Goal: Information Seeking & Learning: Find specific page/section

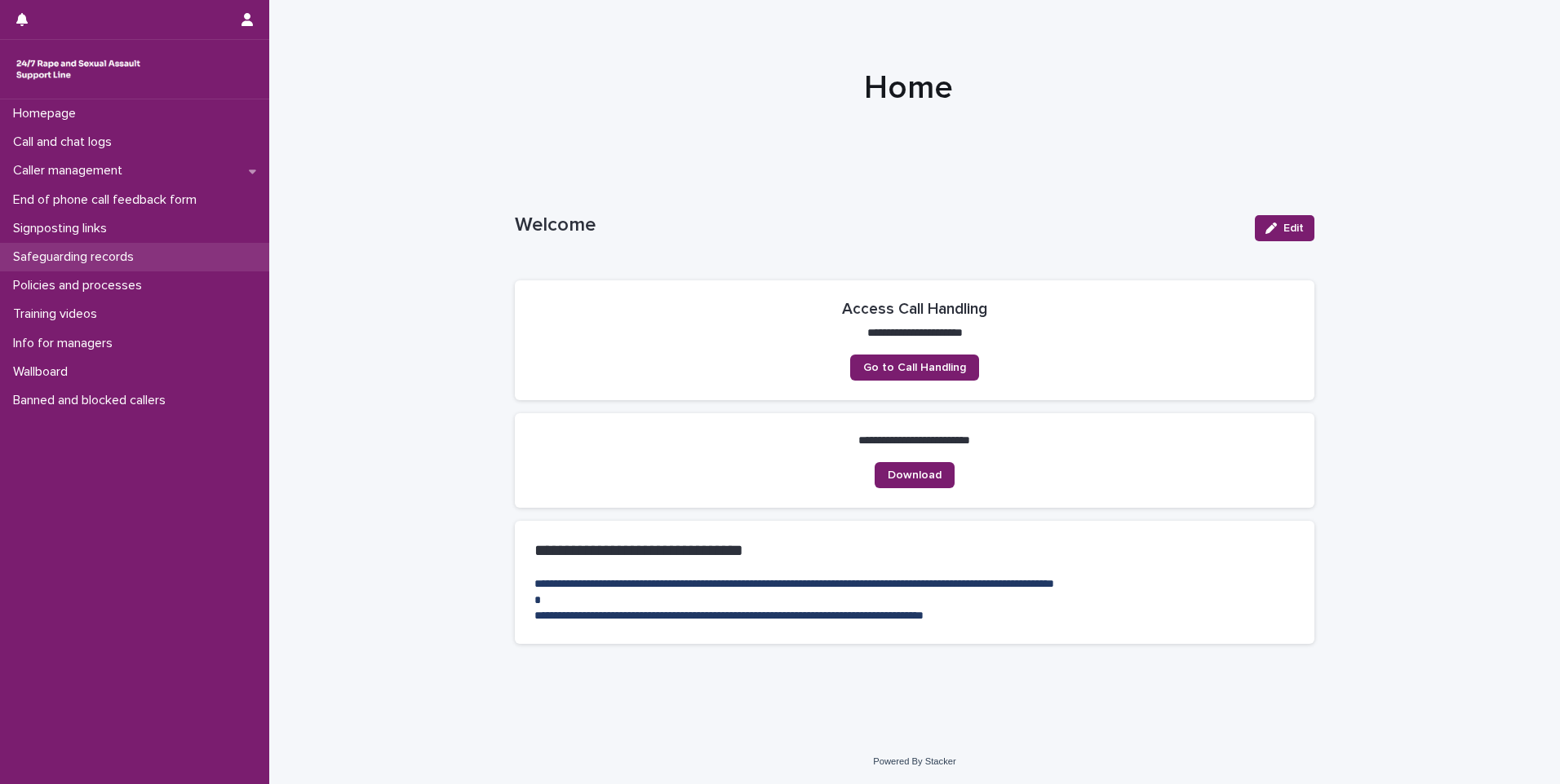
click at [117, 253] on p "Safeguarding records" at bounding box center [77, 257] width 140 height 16
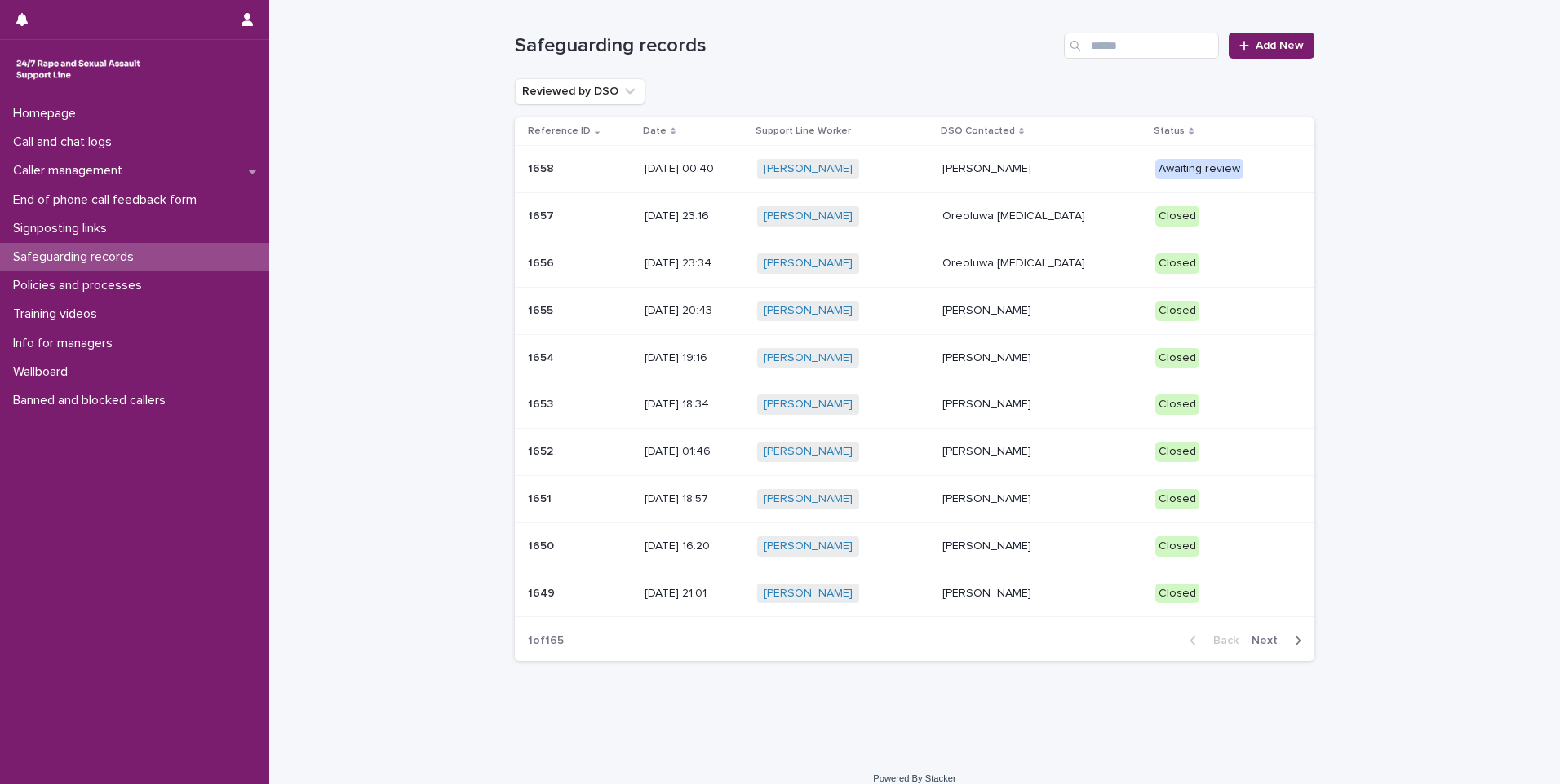
click at [1155, 157] on div "Awaiting review" at bounding box center [1222, 167] width 133 height 24
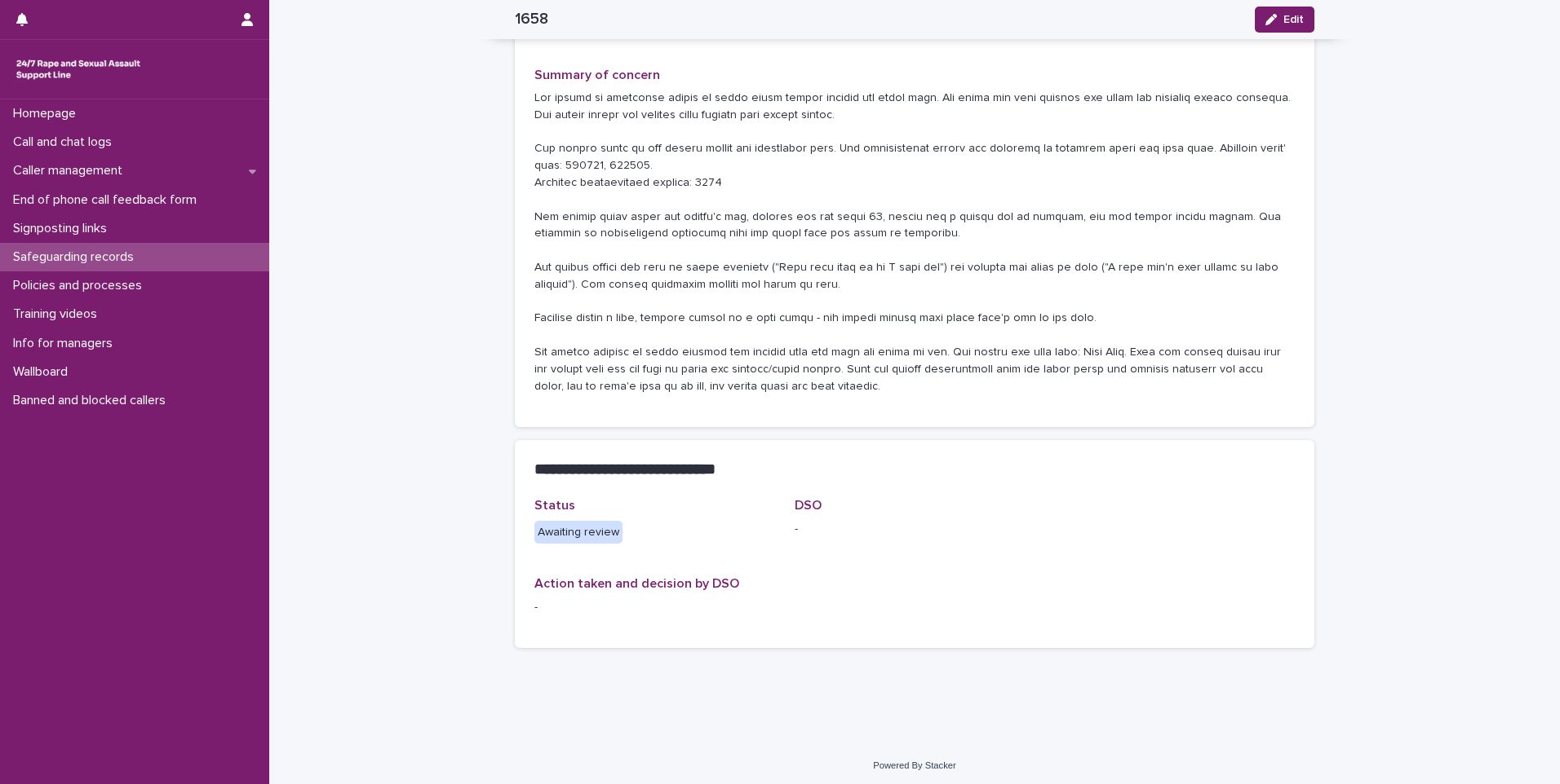
scroll to position [349, 0]
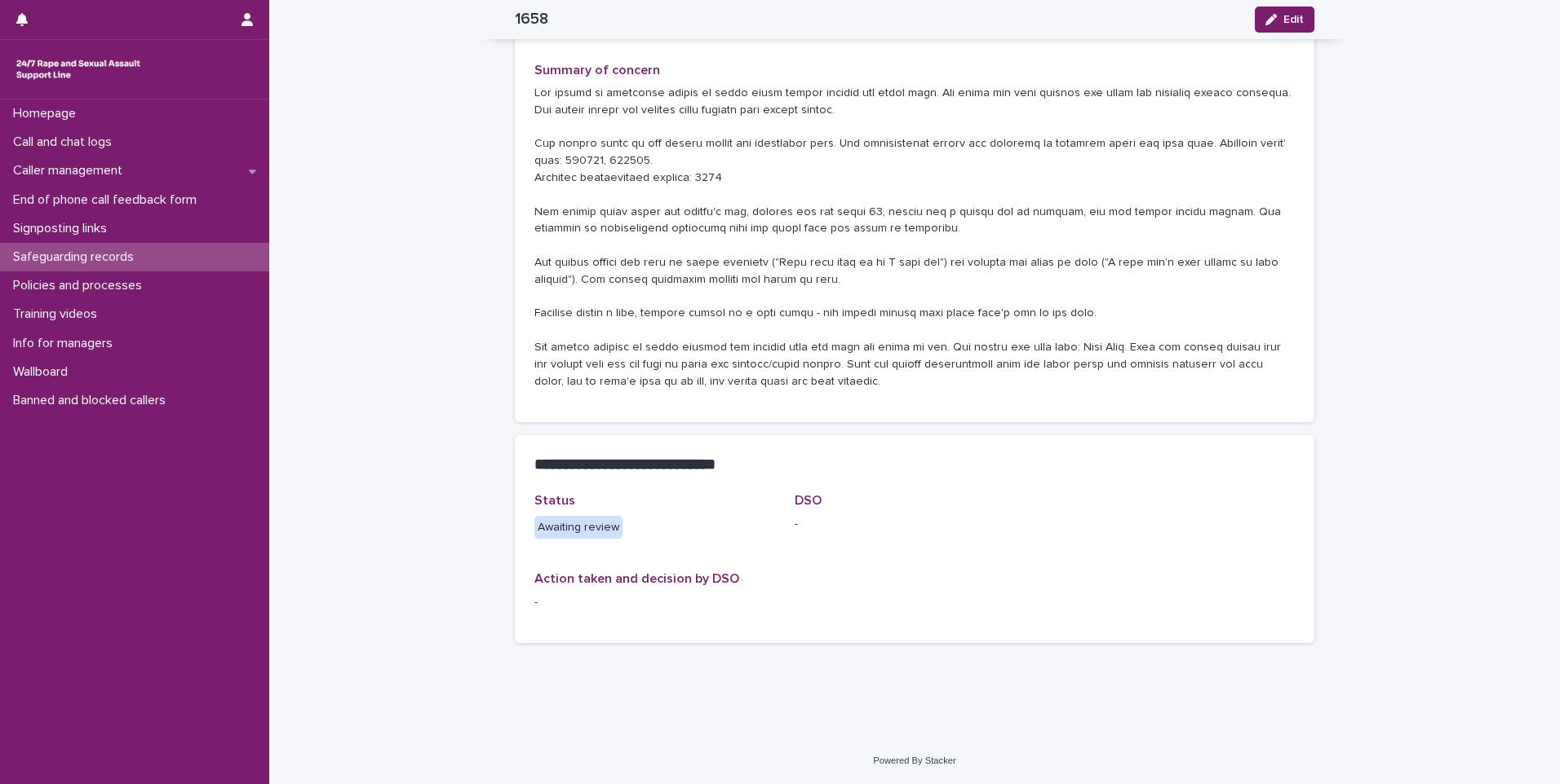
click at [79, 258] on p "Safeguarding records" at bounding box center [77, 257] width 140 height 16
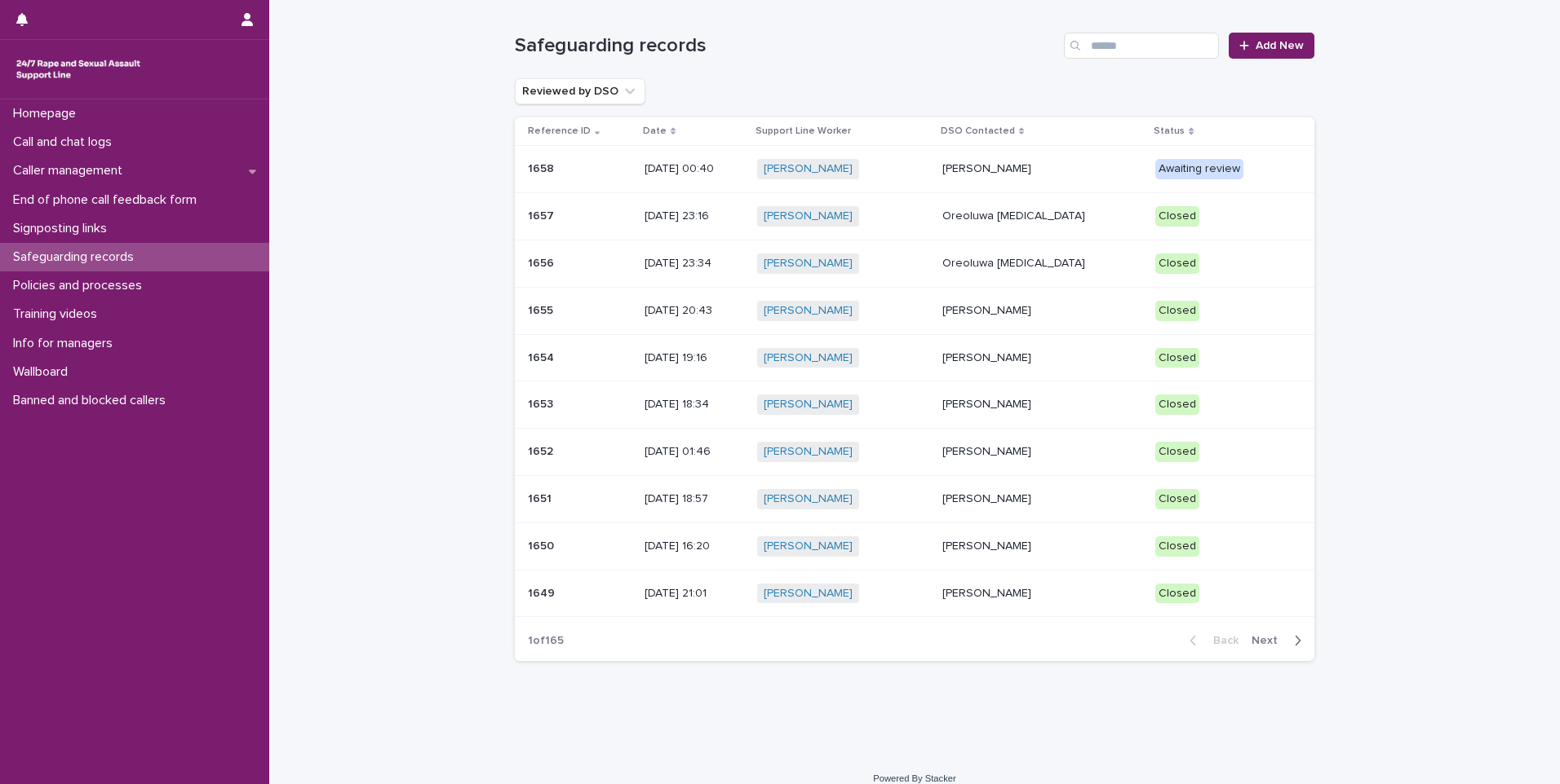
click at [1114, 220] on p "Oreoluwa [MEDICAL_DATA]" at bounding box center [1042, 217] width 200 height 14
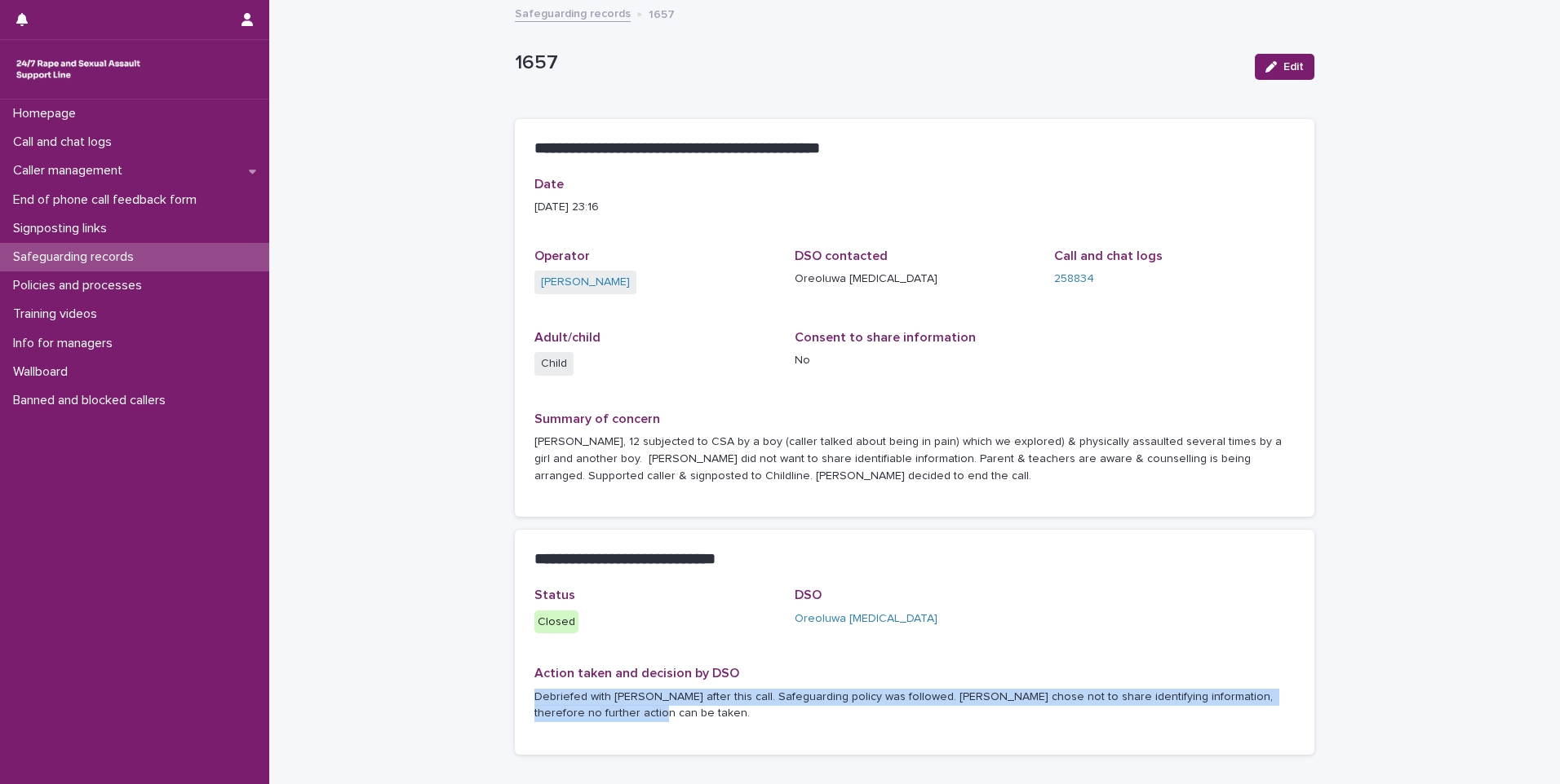
drag, startPoint x: 529, startPoint y: 690, endPoint x: 564, endPoint y: 723, distance: 48.1
click at [564, 723] on div "Action taken and decision by DSO Debriefed with [PERSON_NAME] after this call. …" at bounding box center [914, 701] width 760 height 69
copy p "Debriefed with [PERSON_NAME] after this call. Safeguarding policy was followed.…"
click at [194, 253] on div "Safeguarding records" at bounding box center [135, 257] width 269 height 29
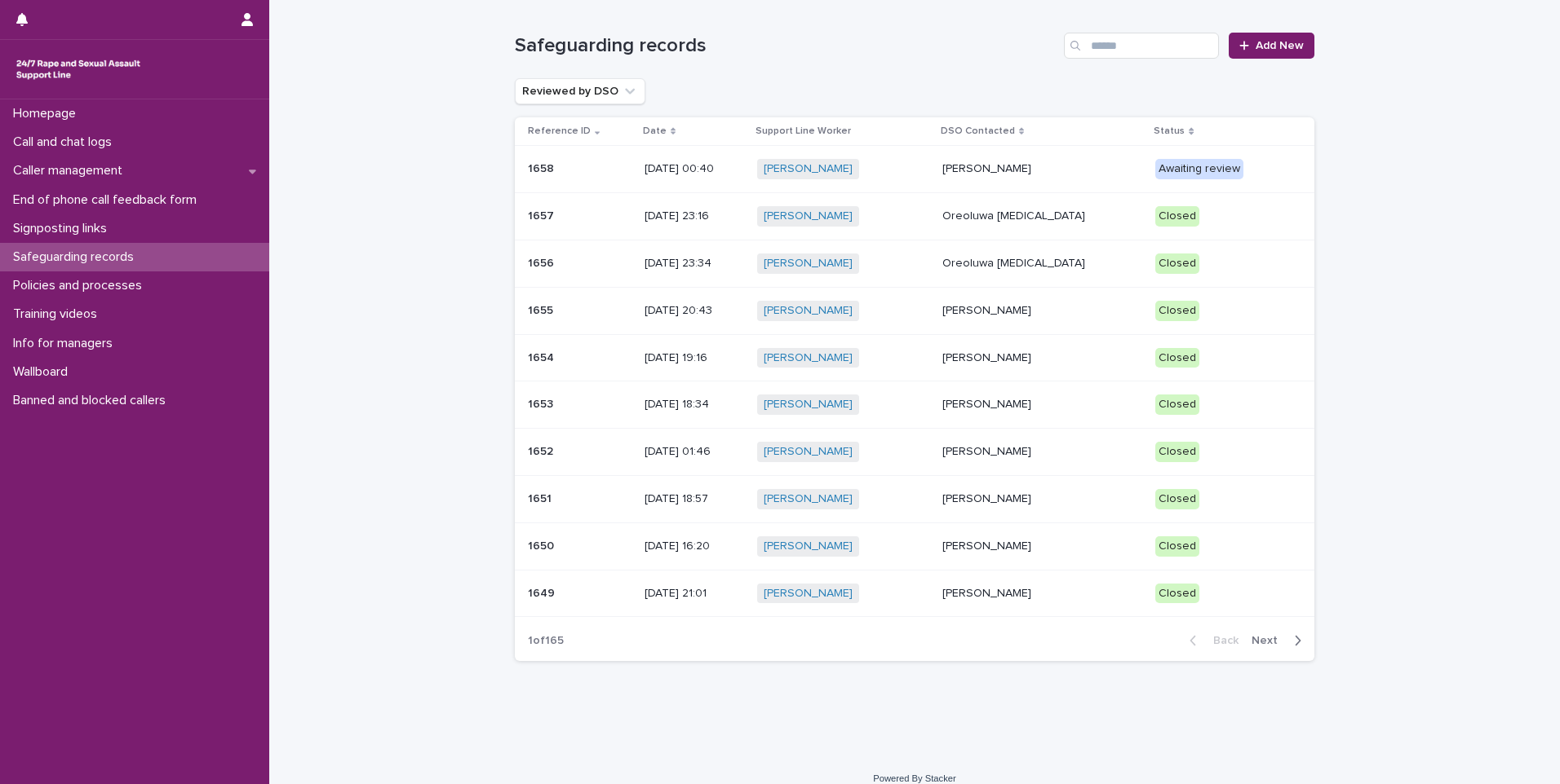
click at [1077, 174] on p "[PERSON_NAME]" at bounding box center [1042, 169] width 200 height 14
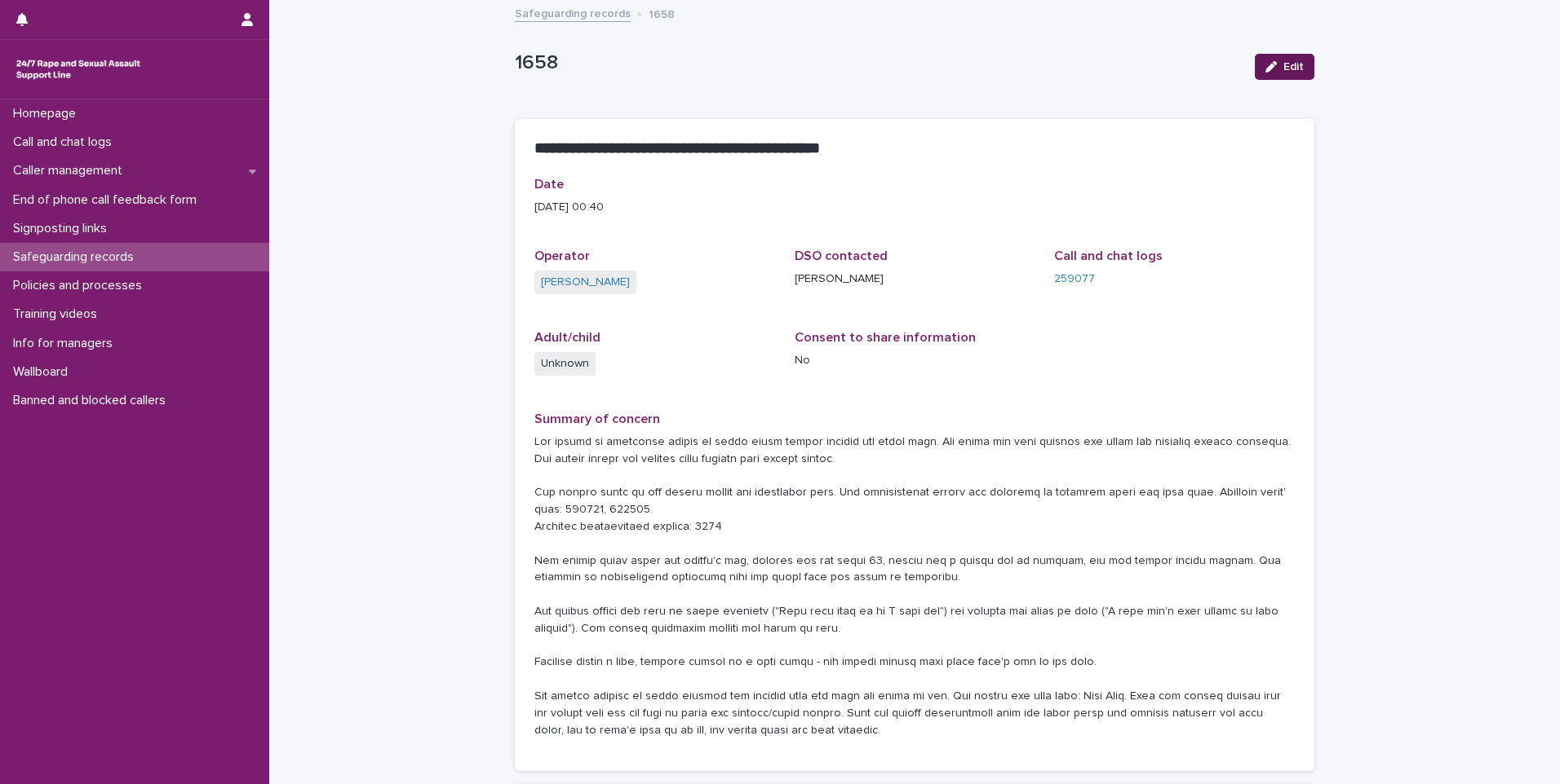
click at [1283, 69] on span "Edit" at bounding box center [1293, 67] width 21 height 12
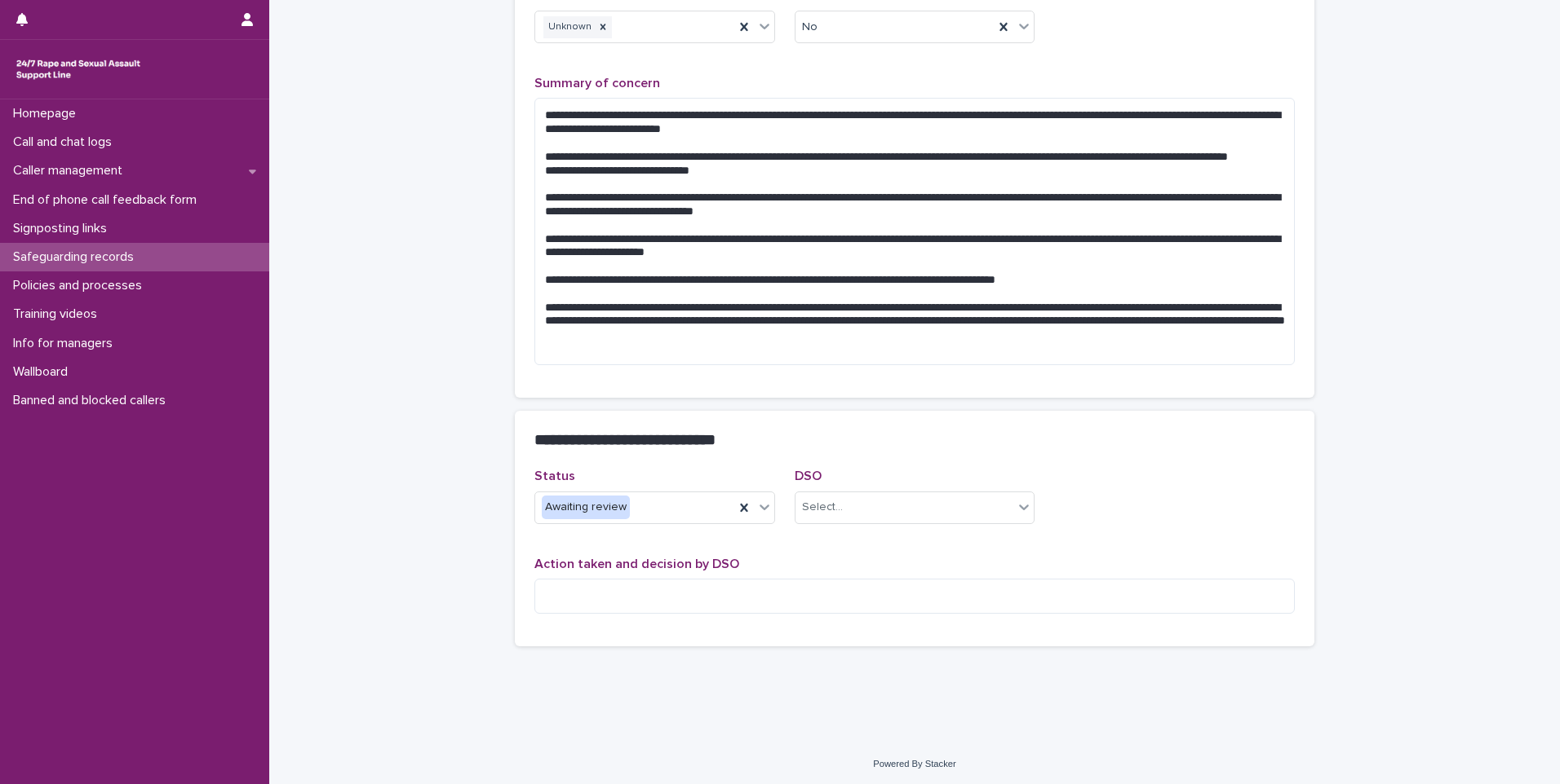
scroll to position [351, 0]
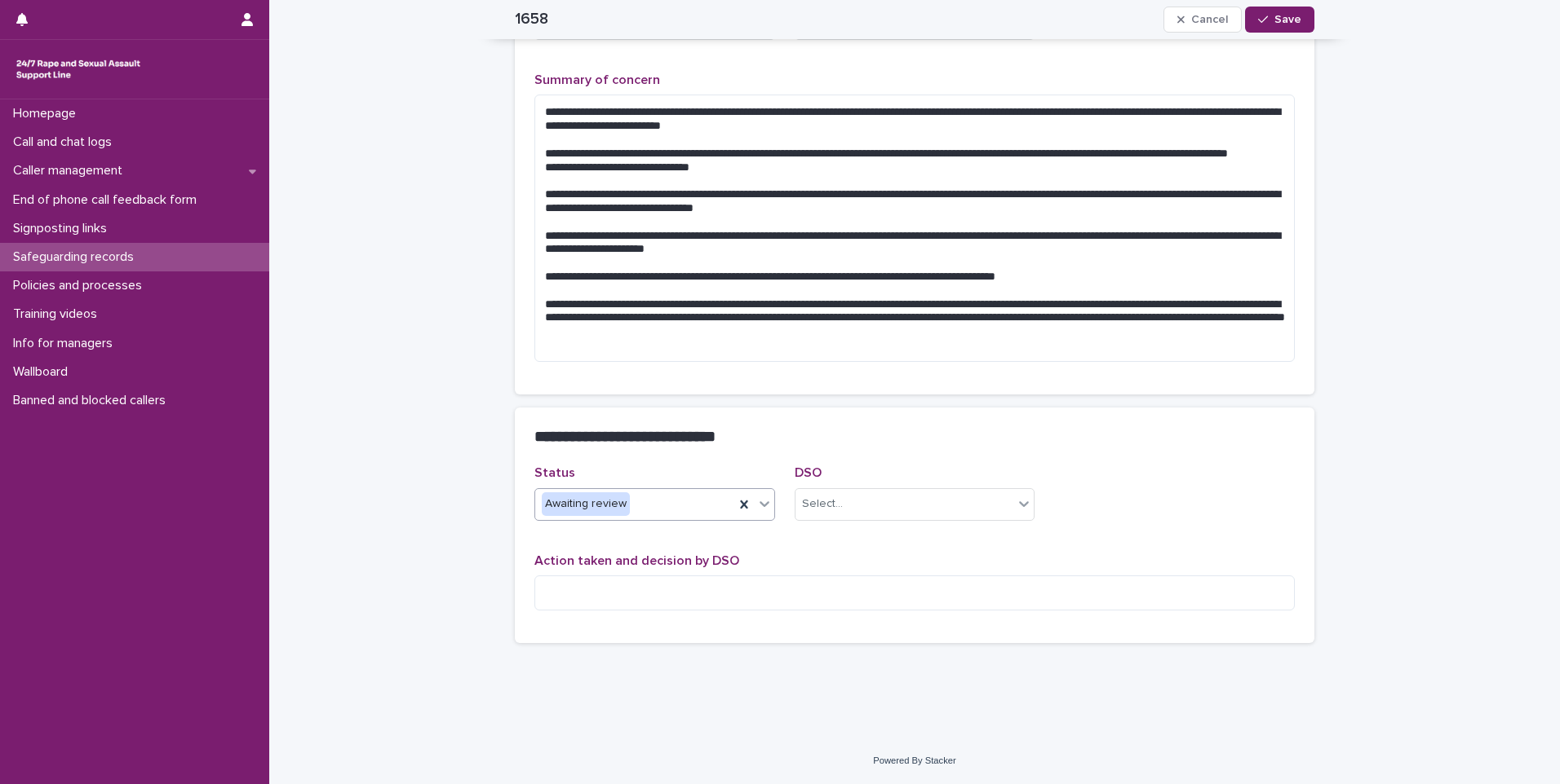
click at [760, 503] on icon at bounding box center [765, 504] width 10 height 6
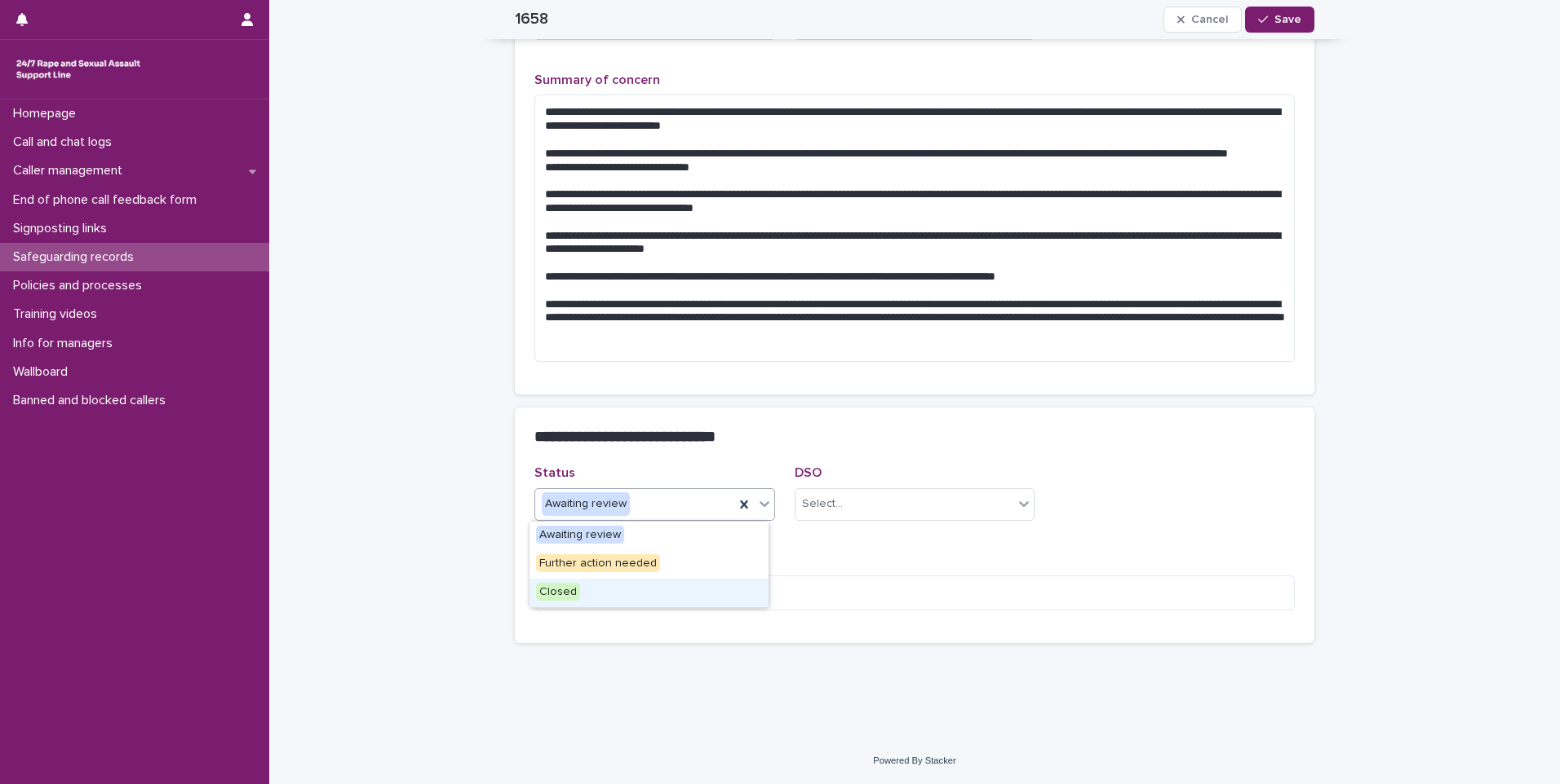
click at [617, 595] on div "Closed" at bounding box center [649, 592] width 239 height 29
click at [636, 590] on textarea at bounding box center [914, 592] width 760 height 35
paste textarea "**********"
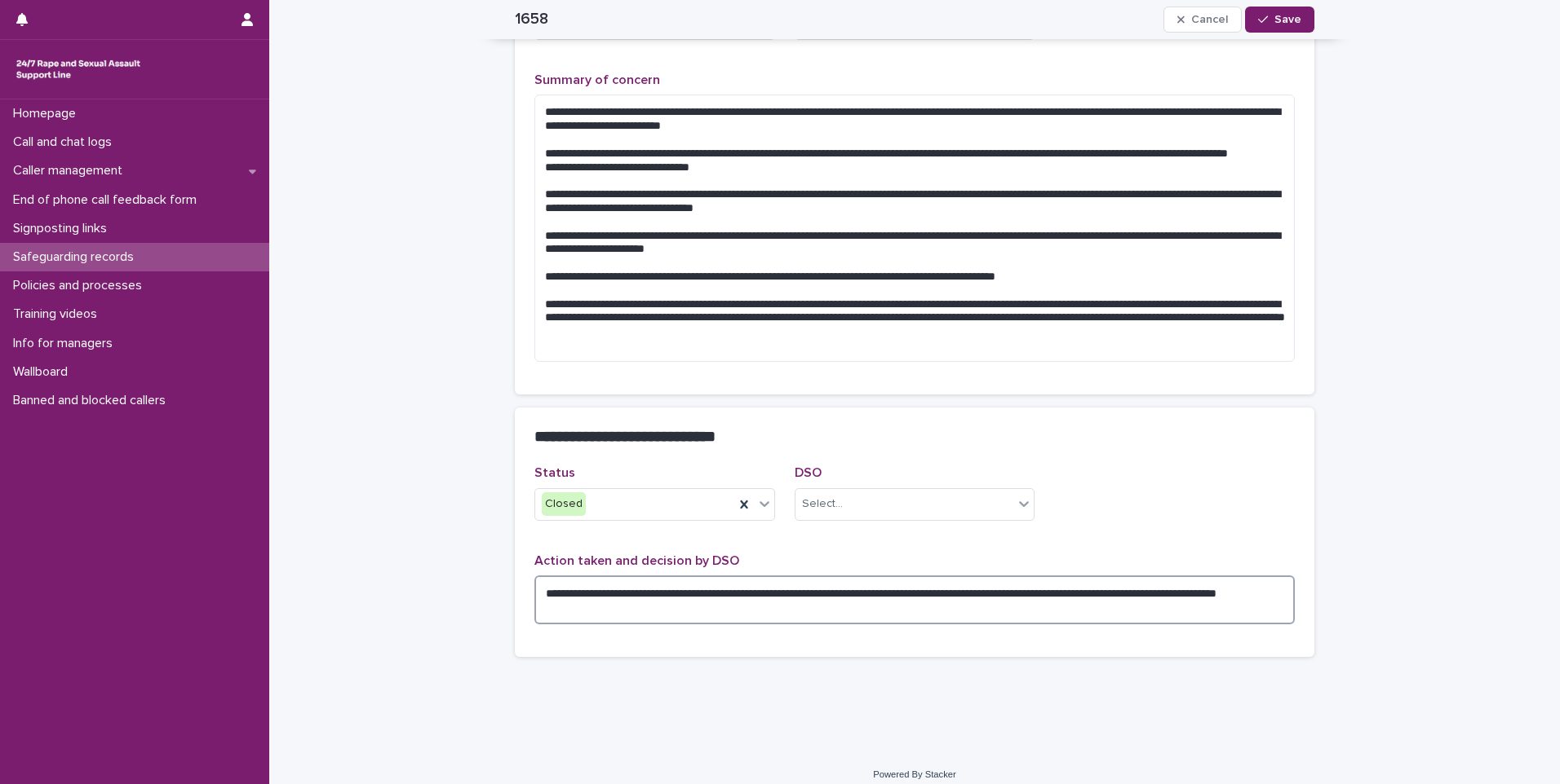
click at [626, 589] on textarea "**********" at bounding box center [914, 599] width 760 height 48
click at [620, 589] on textarea "**********" at bounding box center [914, 599] width 760 height 48
type textarea "**********"
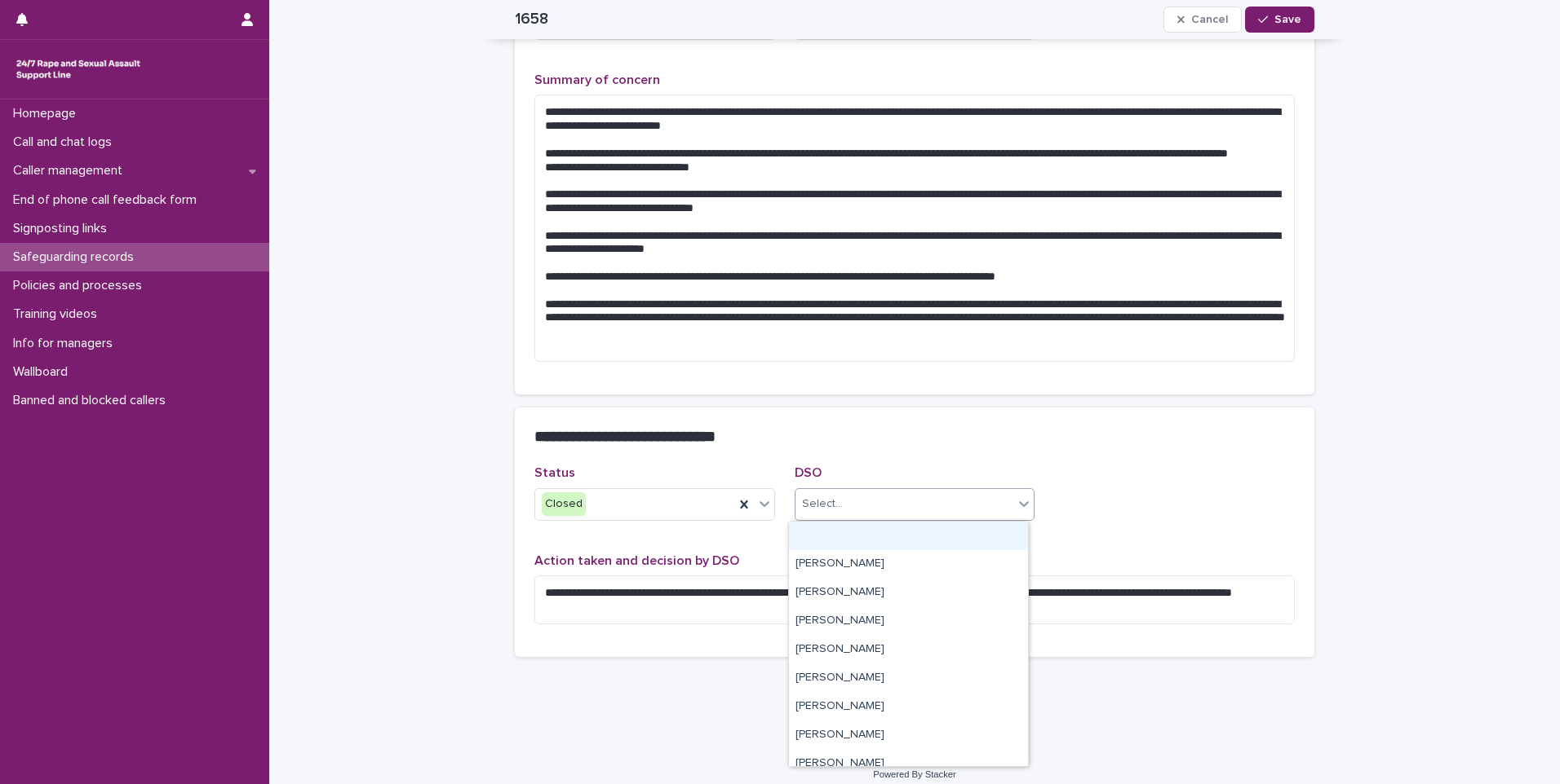
click at [993, 509] on div "Select..." at bounding box center [904, 503] width 219 height 27
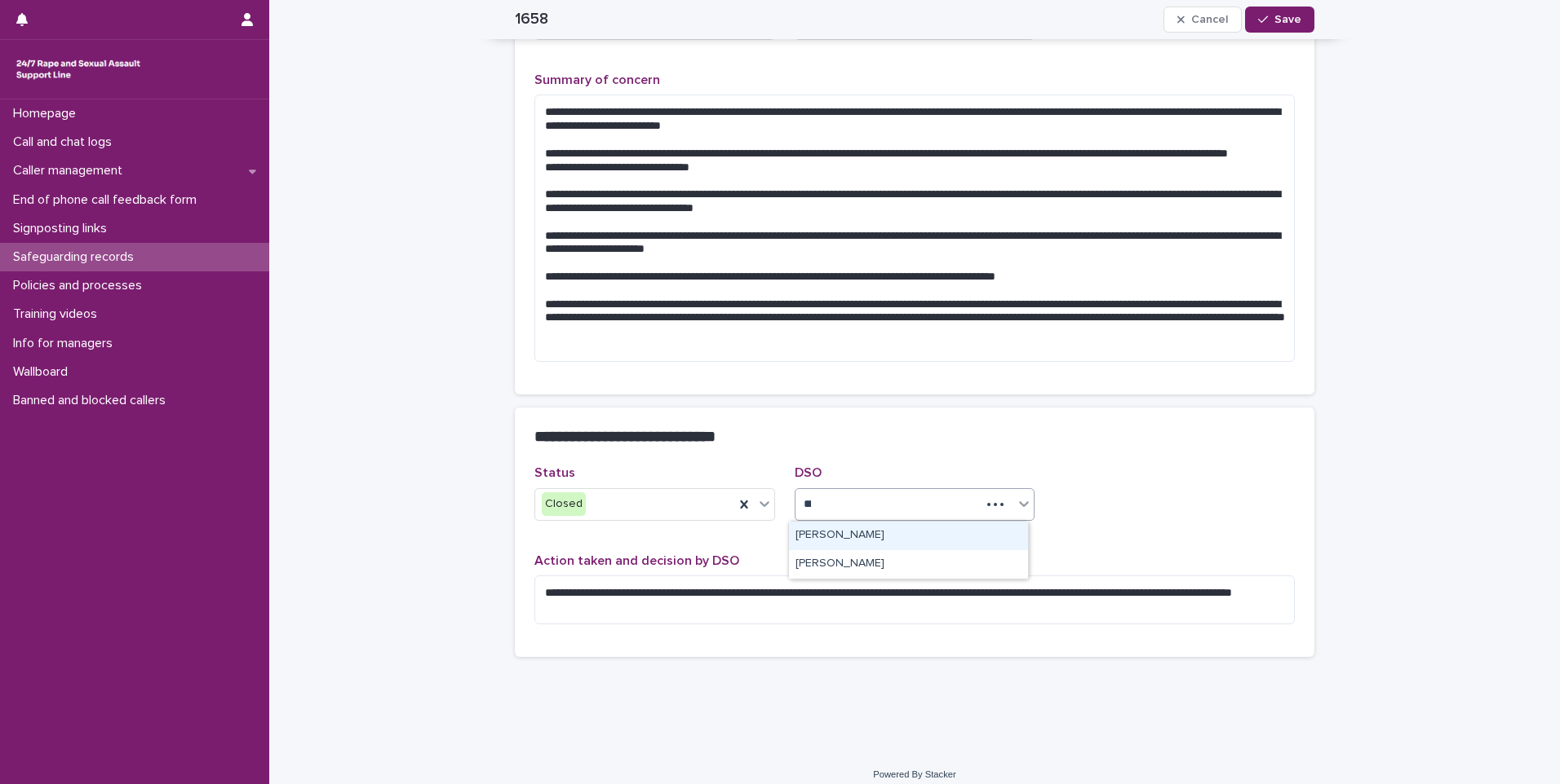
scroll to position [0, 0]
type input "**"
click at [858, 563] on div "[PERSON_NAME]" at bounding box center [908, 565] width 239 height 29
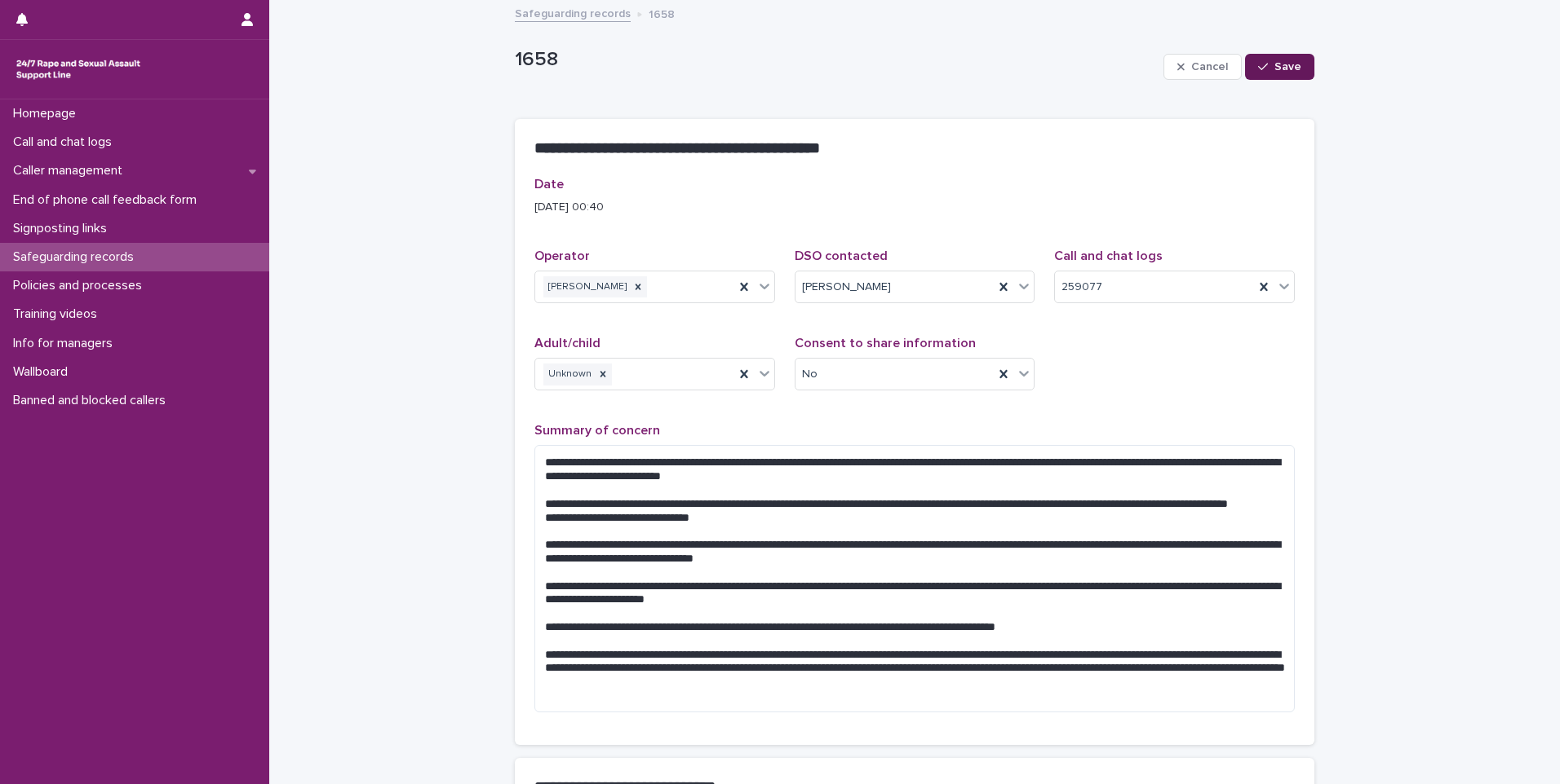
click at [1282, 69] on span "Save" at bounding box center [1287, 67] width 27 height 12
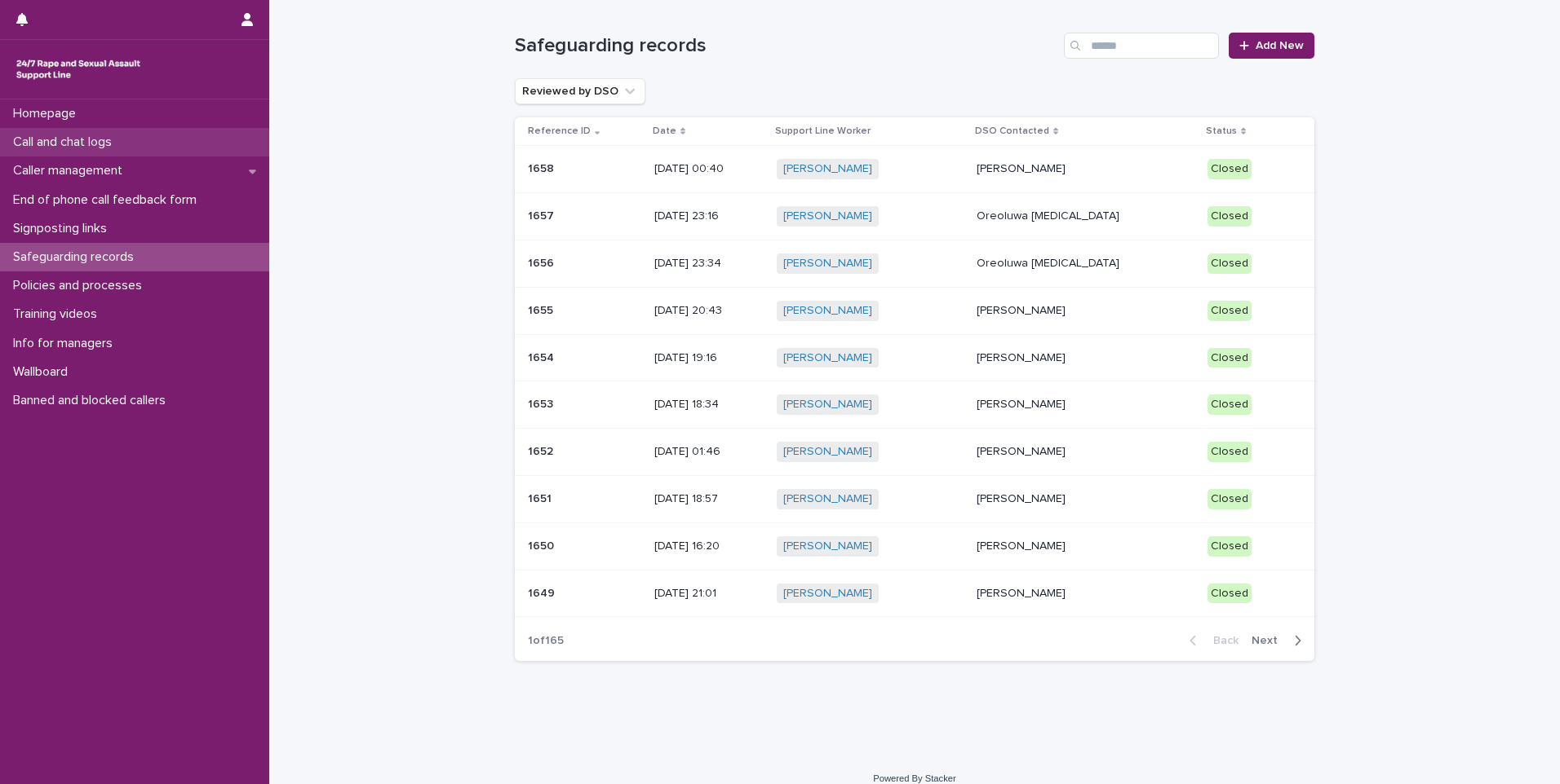
click at [129, 141] on div "Call and chat logs" at bounding box center [135, 141] width 269 height 29
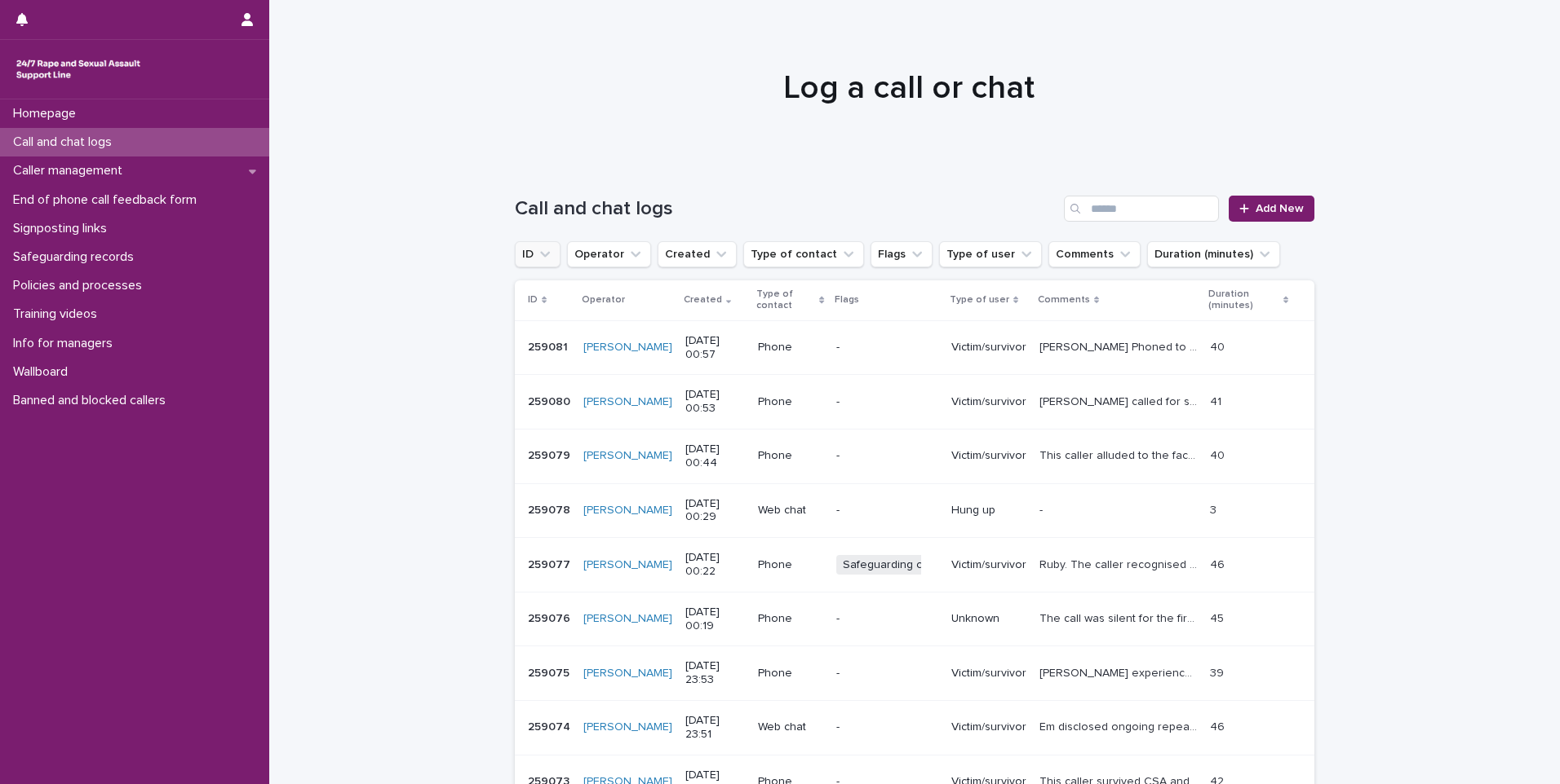
click at [546, 256] on icon "ID" at bounding box center [545, 254] width 16 height 16
click at [542, 332] on input "text" at bounding box center [625, 326] width 207 height 26
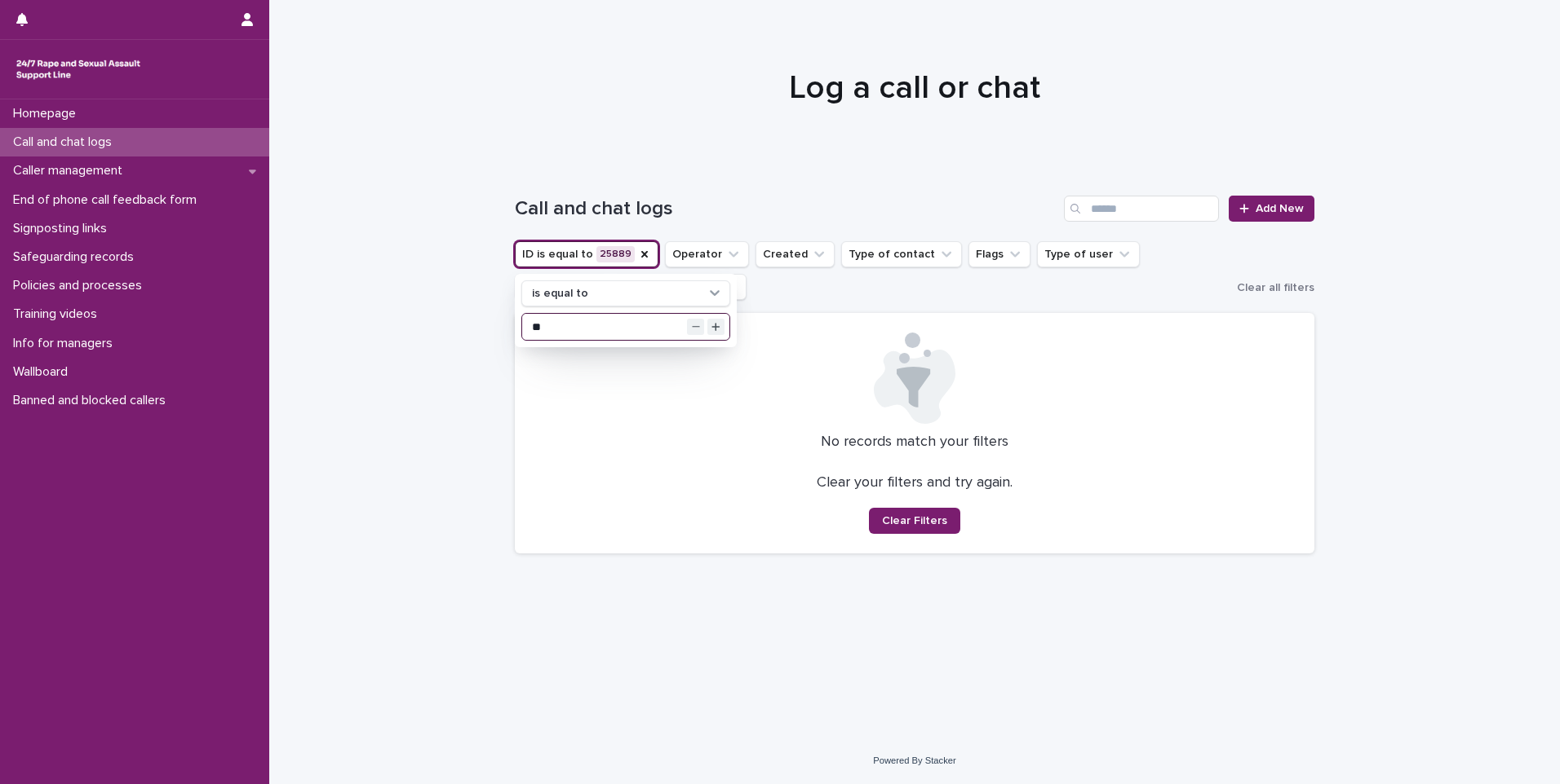
type input "*"
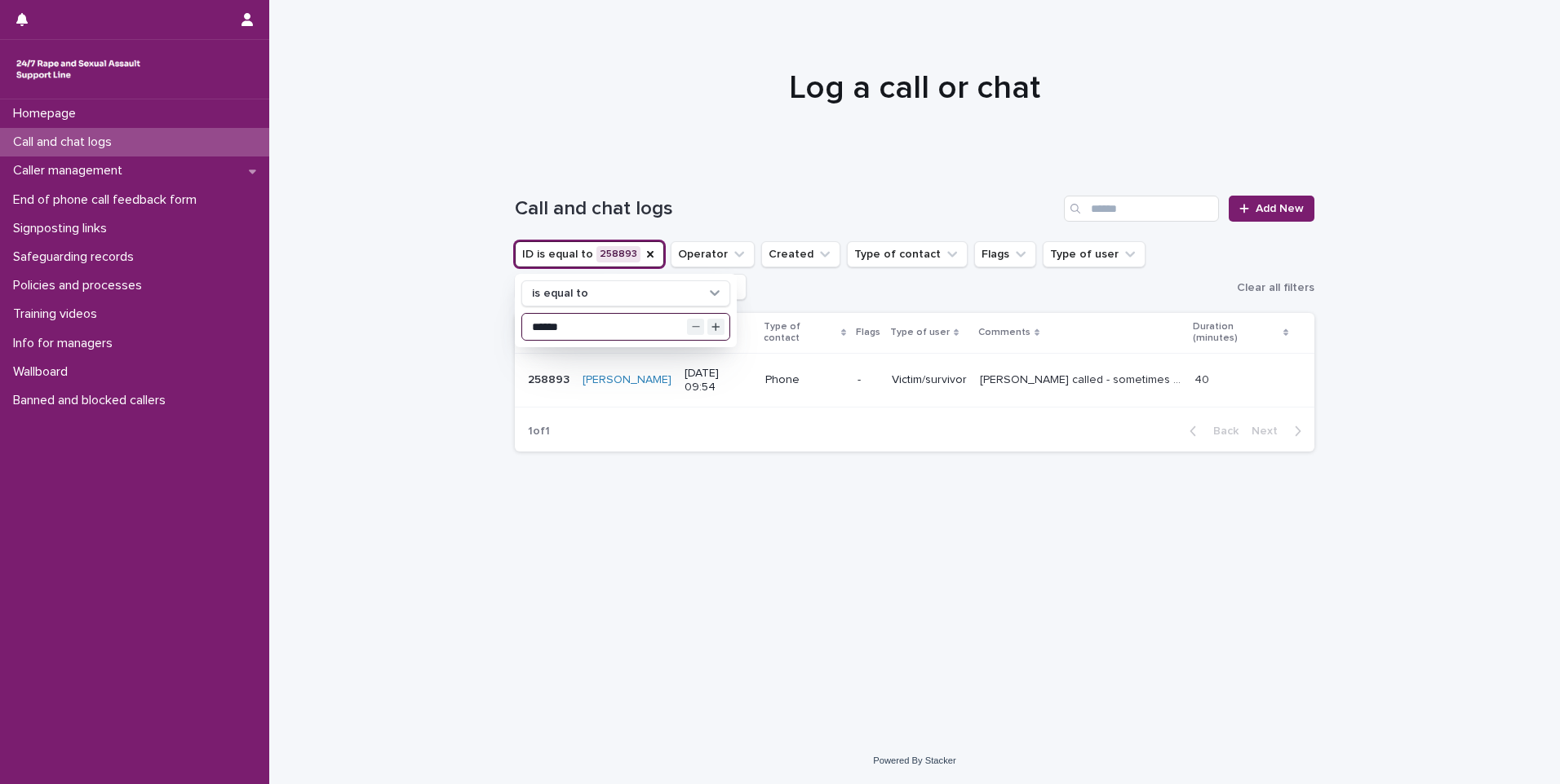
drag, startPoint x: 601, startPoint y: 330, endPoint x: 542, endPoint y: 323, distance: 59.4
click at [542, 323] on input "******" at bounding box center [625, 326] width 207 height 26
type input "******"
click at [438, 62] on div at bounding box center [914, 80] width 1290 height 163
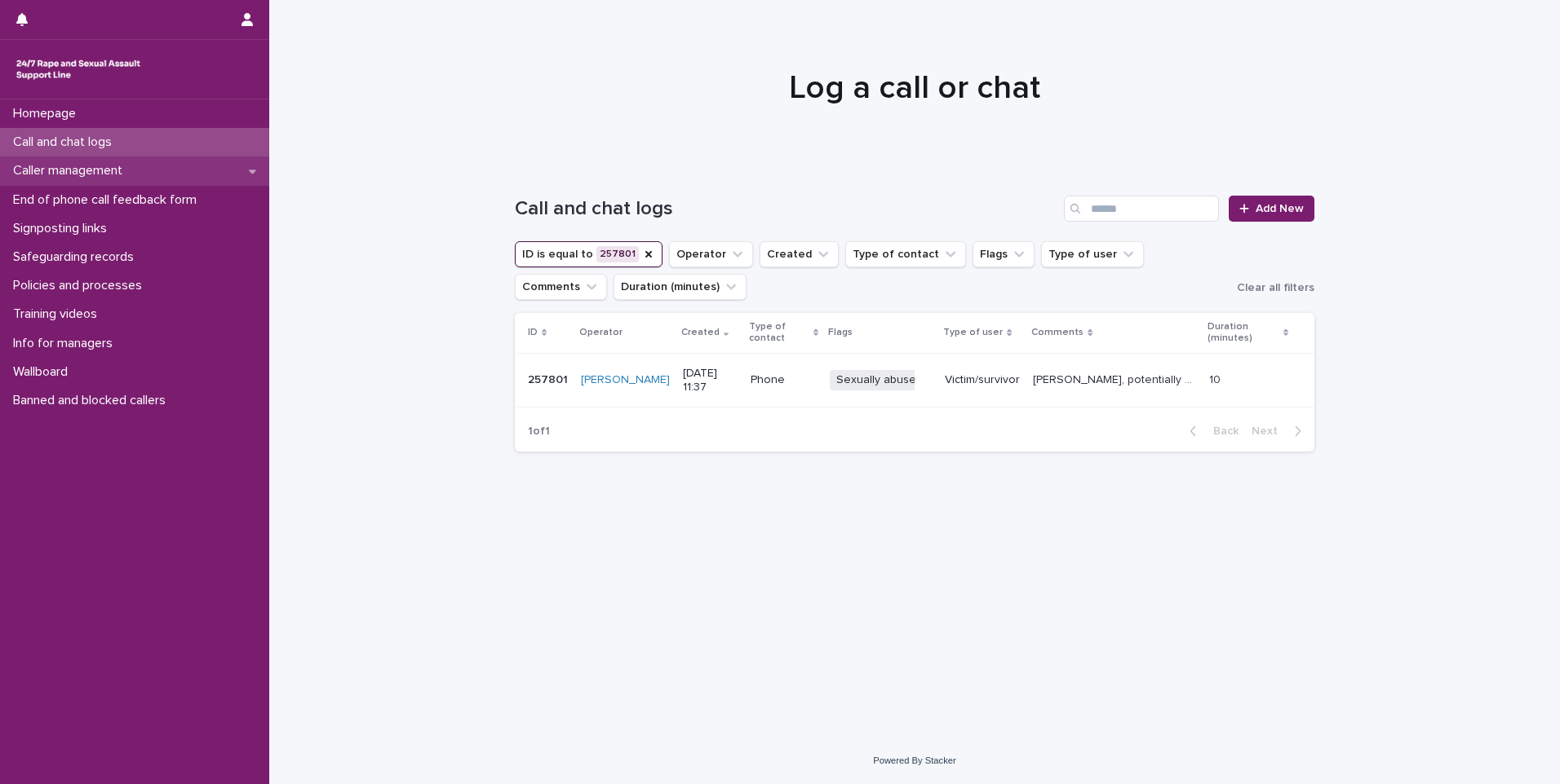
click at [133, 175] on p "Caller management" at bounding box center [71, 171] width 129 height 16
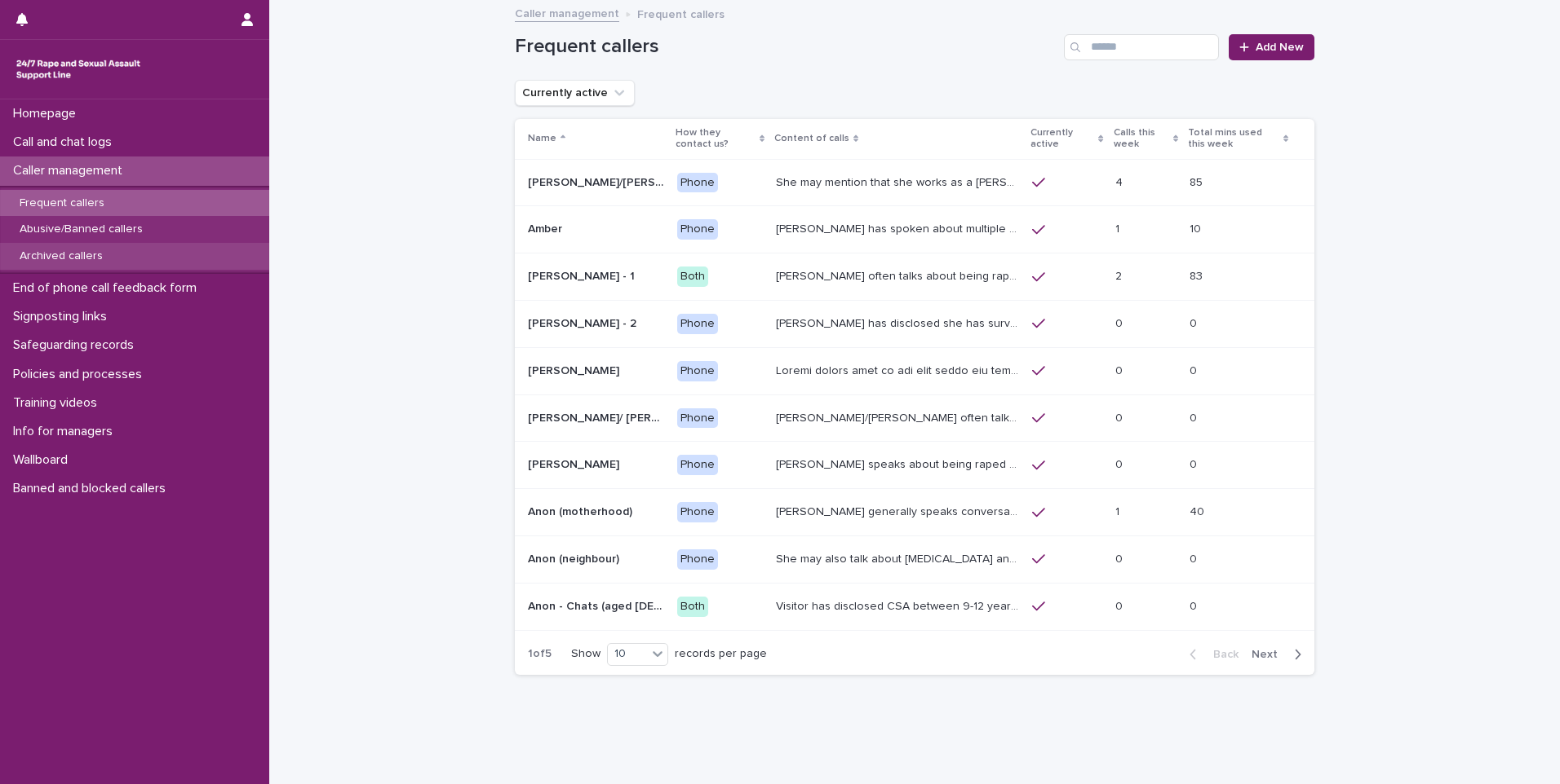
click at [119, 253] on div "Archived callers" at bounding box center [135, 256] width 269 height 27
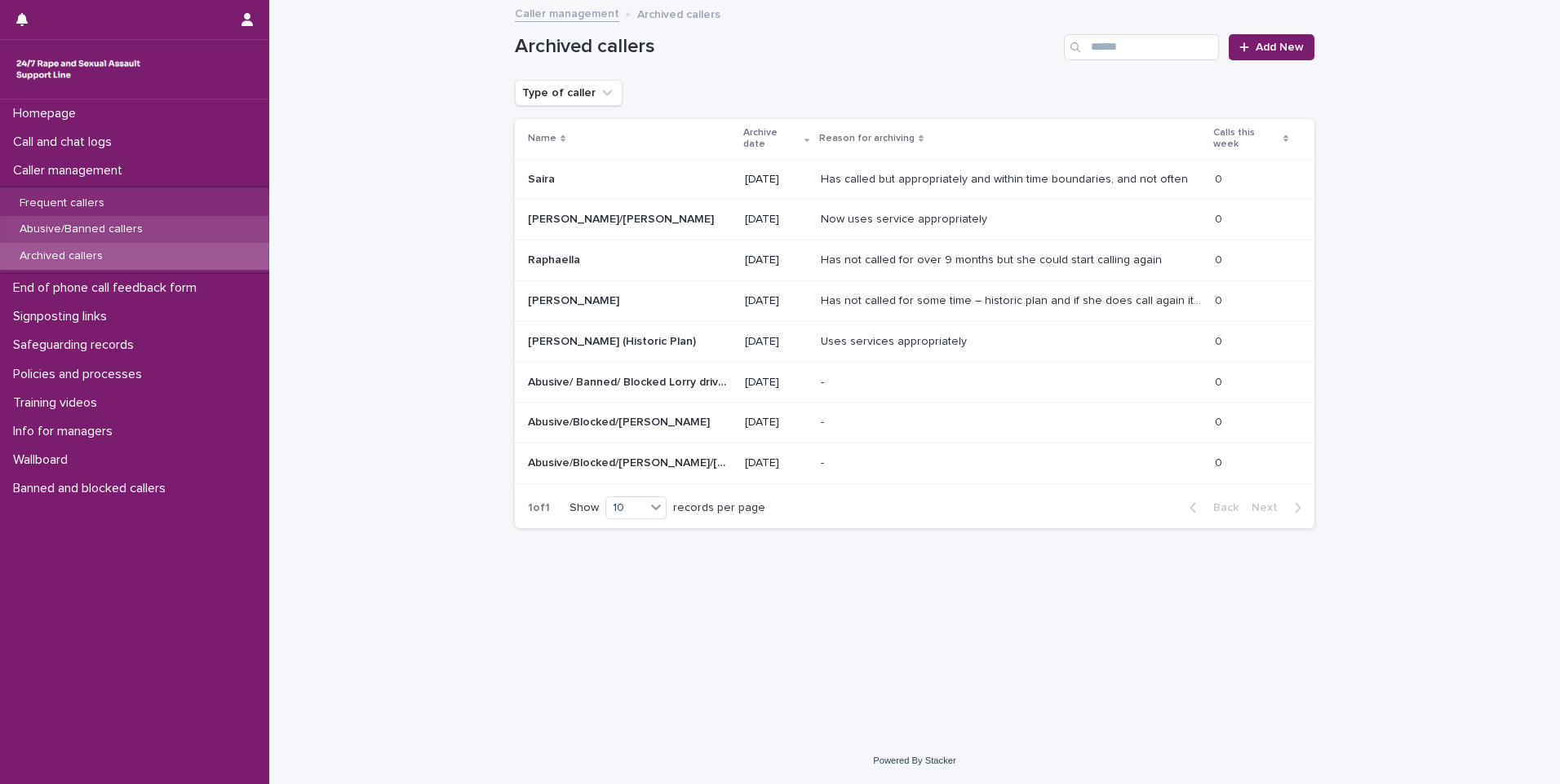
click at [120, 233] on p "Abusive/Banned callers" at bounding box center [81, 229] width 149 height 14
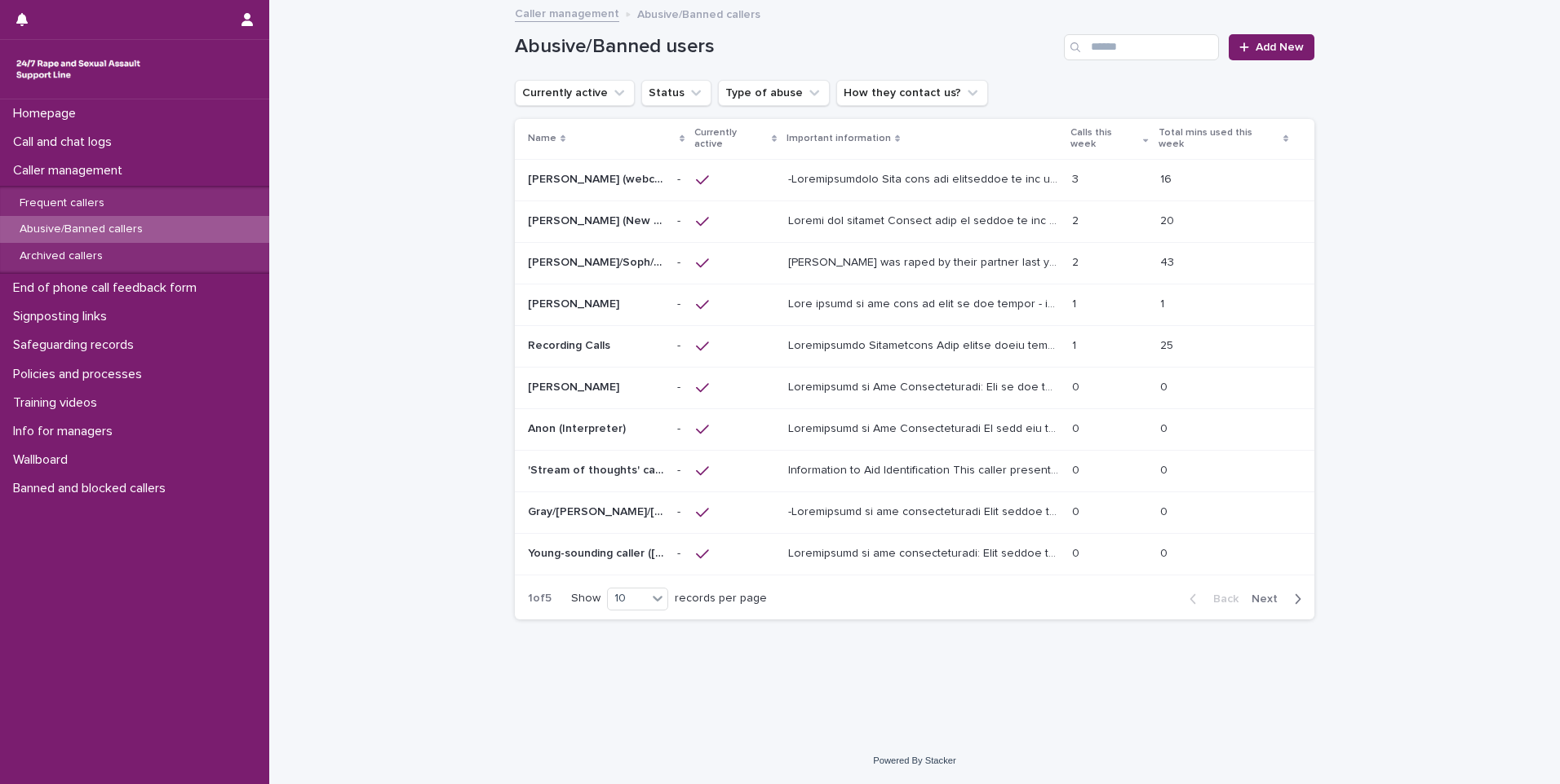
click at [1270, 593] on span "Next" at bounding box center [1269, 599] width 36 height 12
click at [889, 170] on p "[PERSON_NAME] is an abusive caller/ chatter. [PERSON_NAME]'s number is now bloc…" at bounding box center [925, 178] width 274 height 17
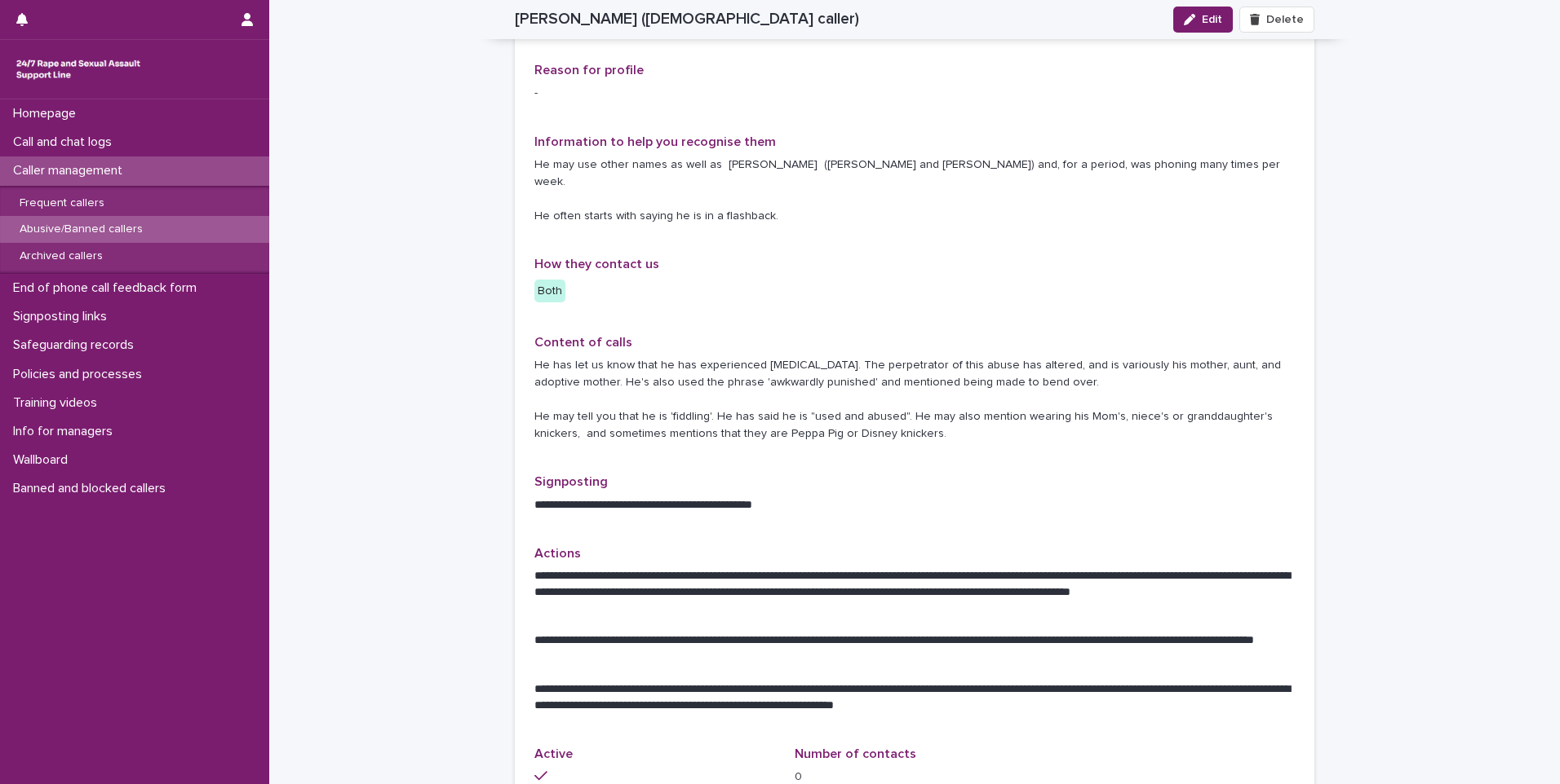
scroll to position [407, 0]
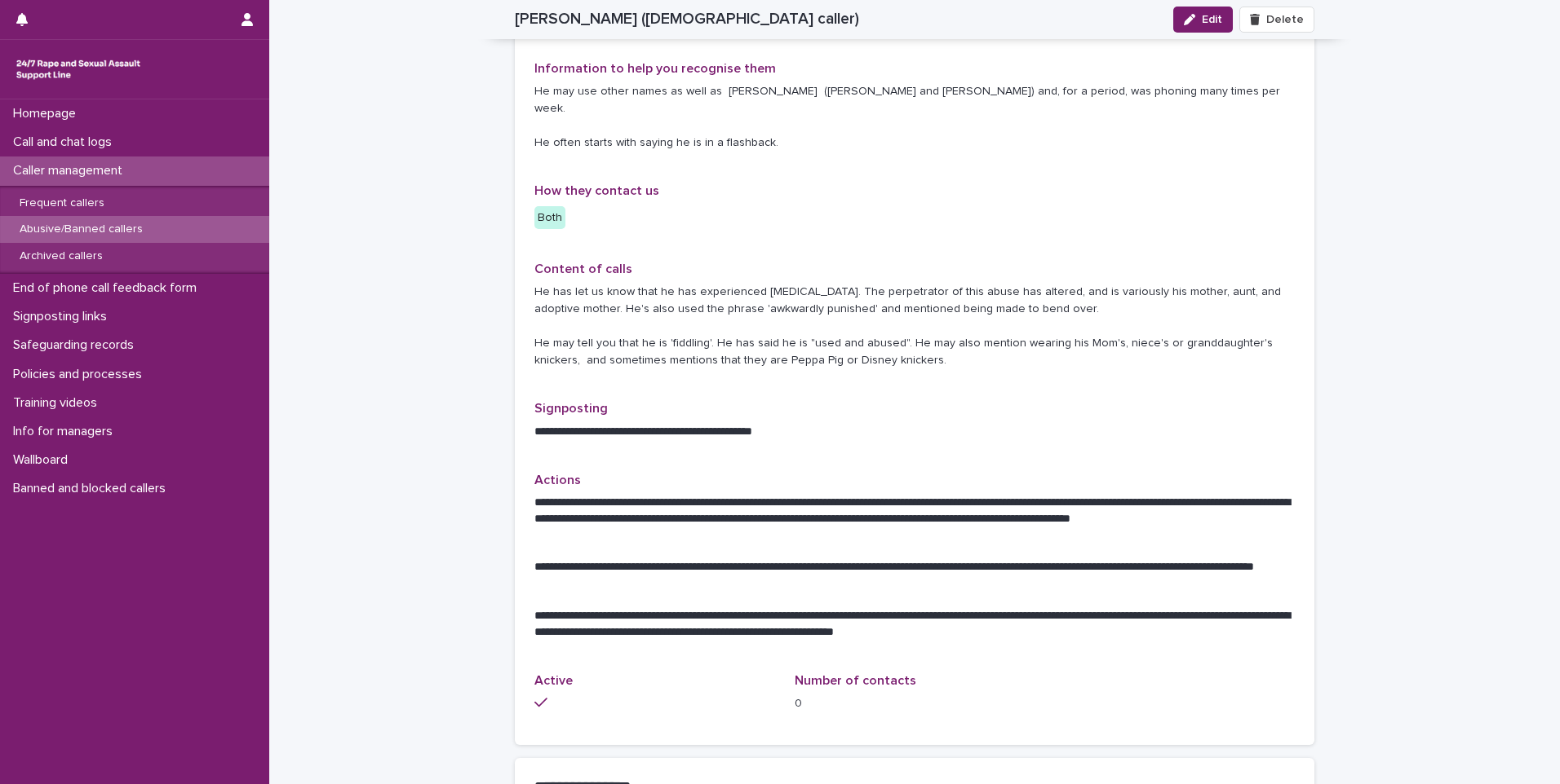
click at [1337, 100] on div "**********" at bounding box center [914, 570] width 1290 height 1954
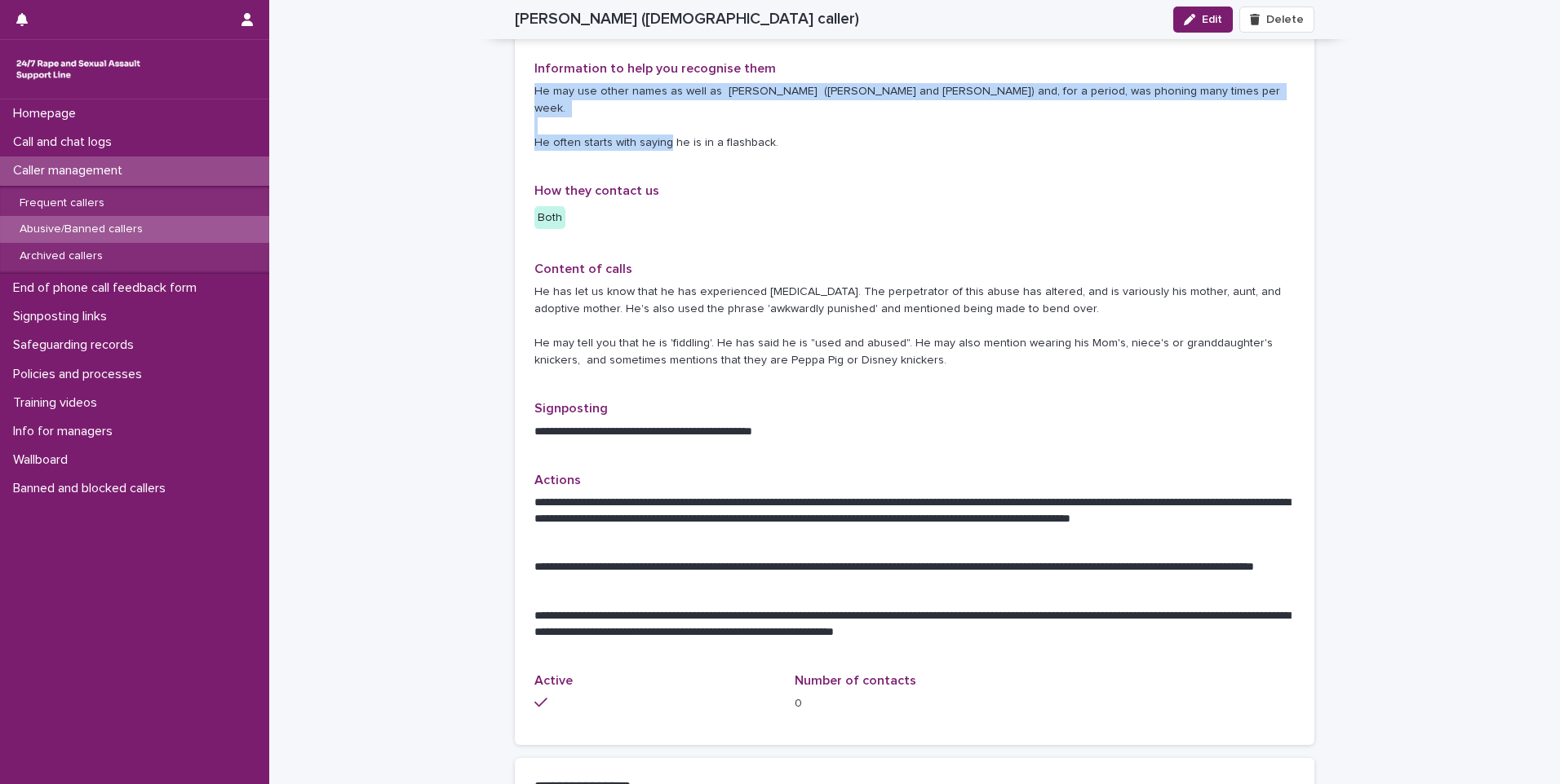
drag, startPoint x: 528, startPoint y: 87, endPoint x: 779, endPoint y: 128, distance: 254.3
click at [779, 128] on p "He may use other names as well as [PERSON_NAME] ([PERSON_NAME] and [PERSON_NAME…" at bounding box center [914, 117] width 760 height 67
copy p "He may use other names as well as [PERSON_NAME] ([PERSON_NAME] and [PERSON_NAME…"
click at [215, 142] on div "Call and chat logs" at bounding box center [135, 141] width 269 height 29
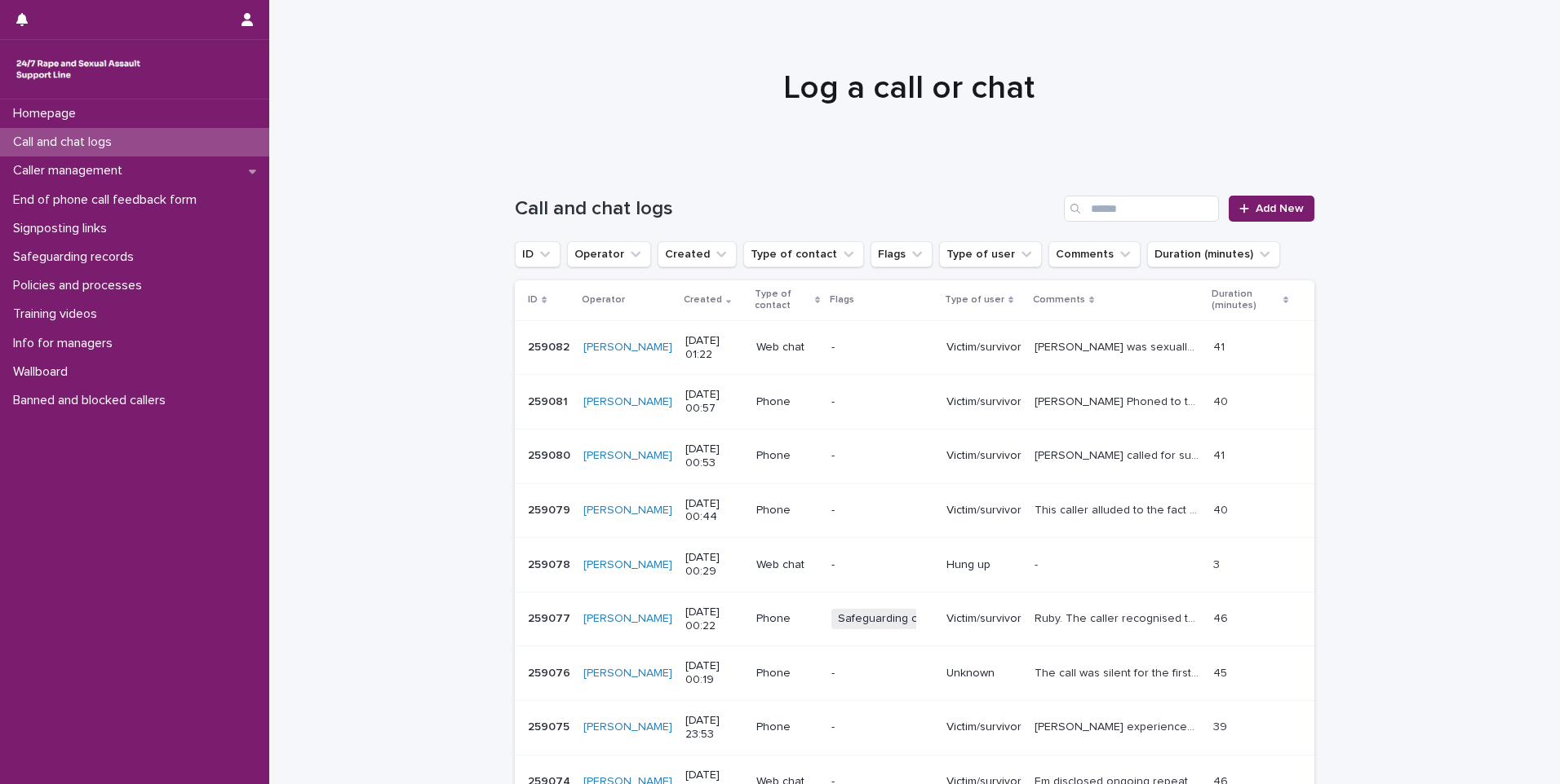
click at [556, 69] on h1 "Log a call or chat" at bounding box center [909, 88] width 799 height 40
click at [539, 267] on button "ID" at bounding box center [537, 254] width 46 height 26
click at [541, 324] on input "text" at bounding box center [625, 326] width 207 height 26
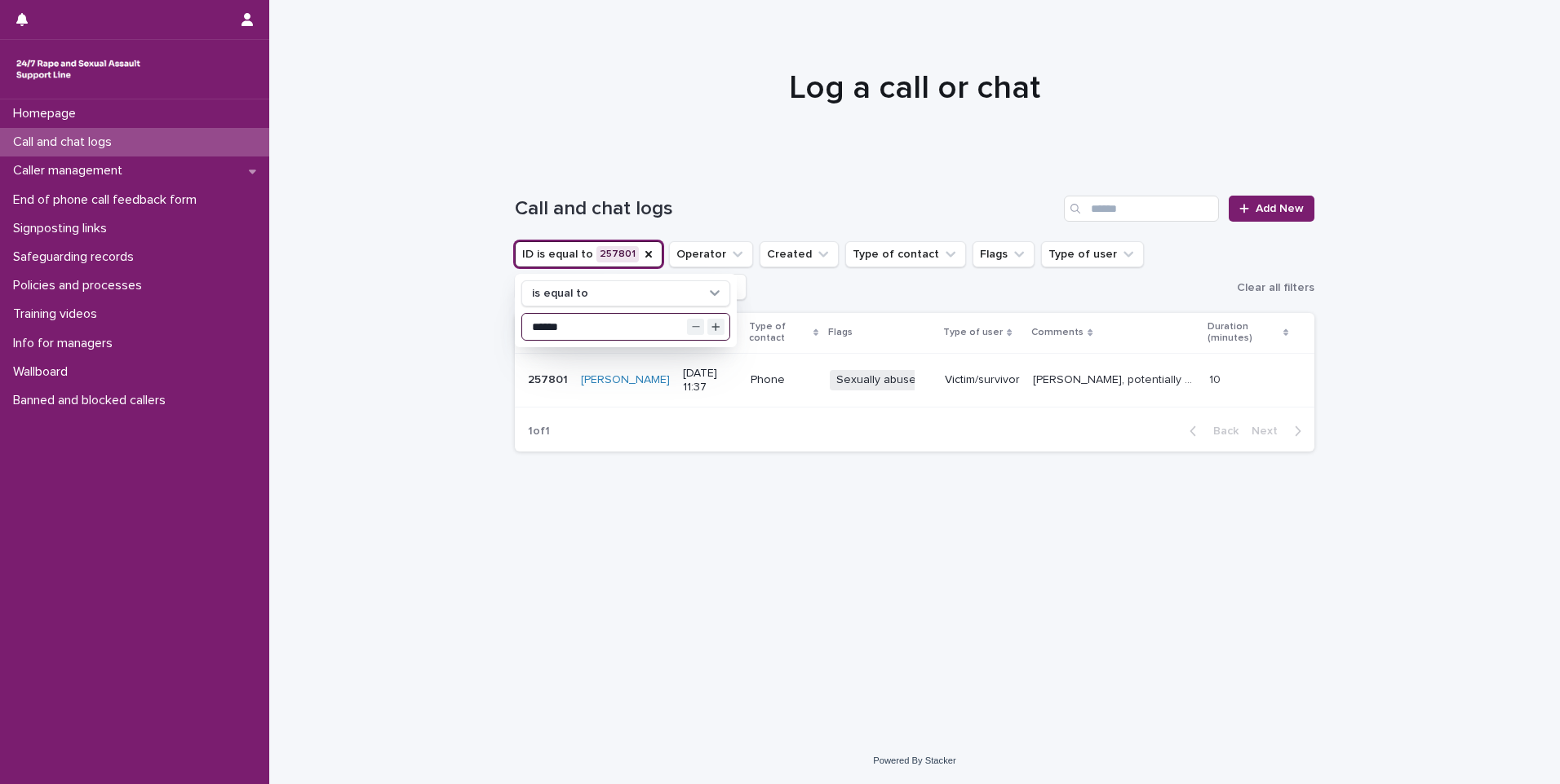
type input "******"
click at [1118, 67] on div at bounding box center [914, 80] width 1290 height 163
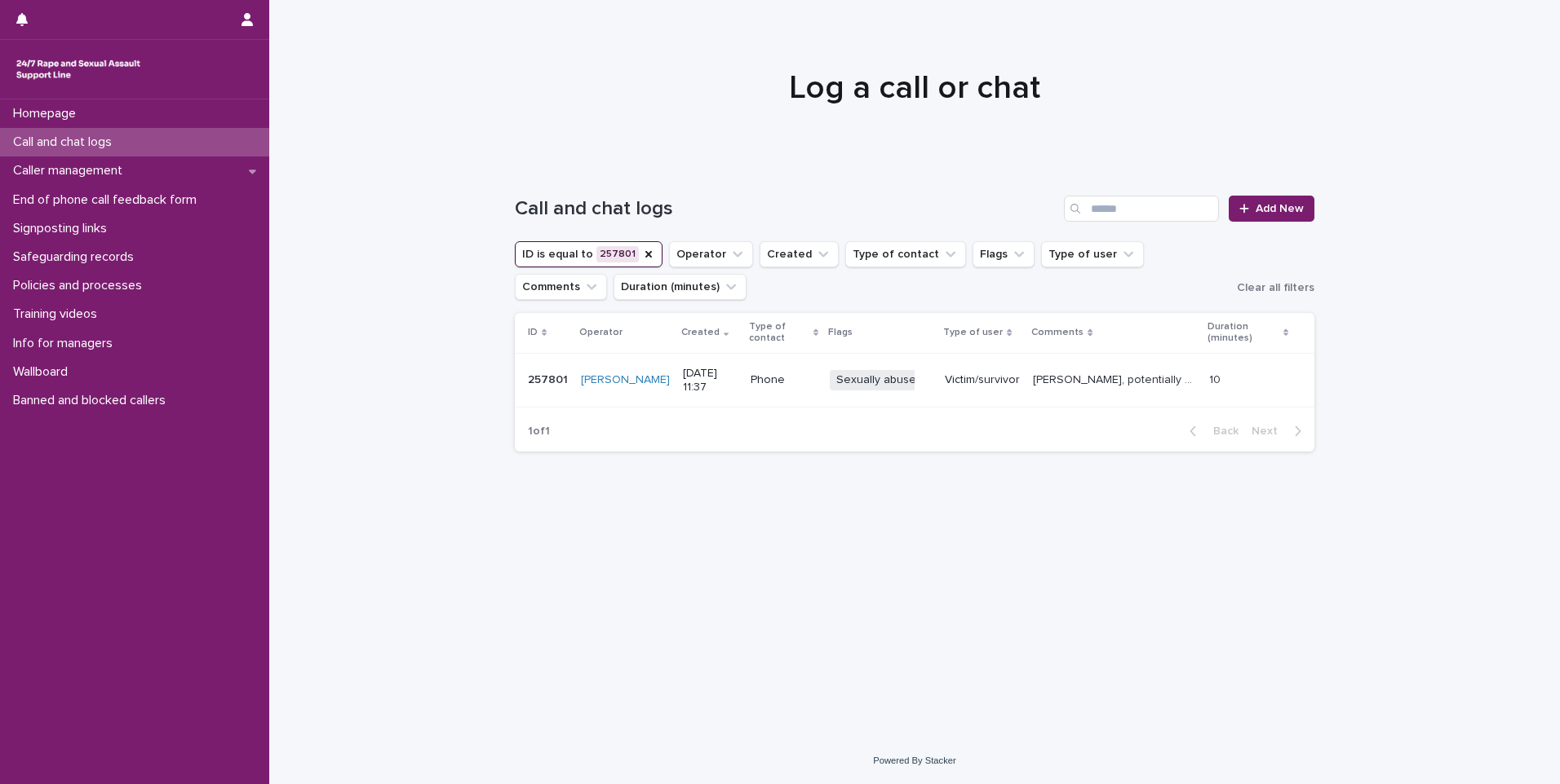
click at [616, 245] on button "ID is equal to 257801" at bounding box center [588, 254] width 147 height 26
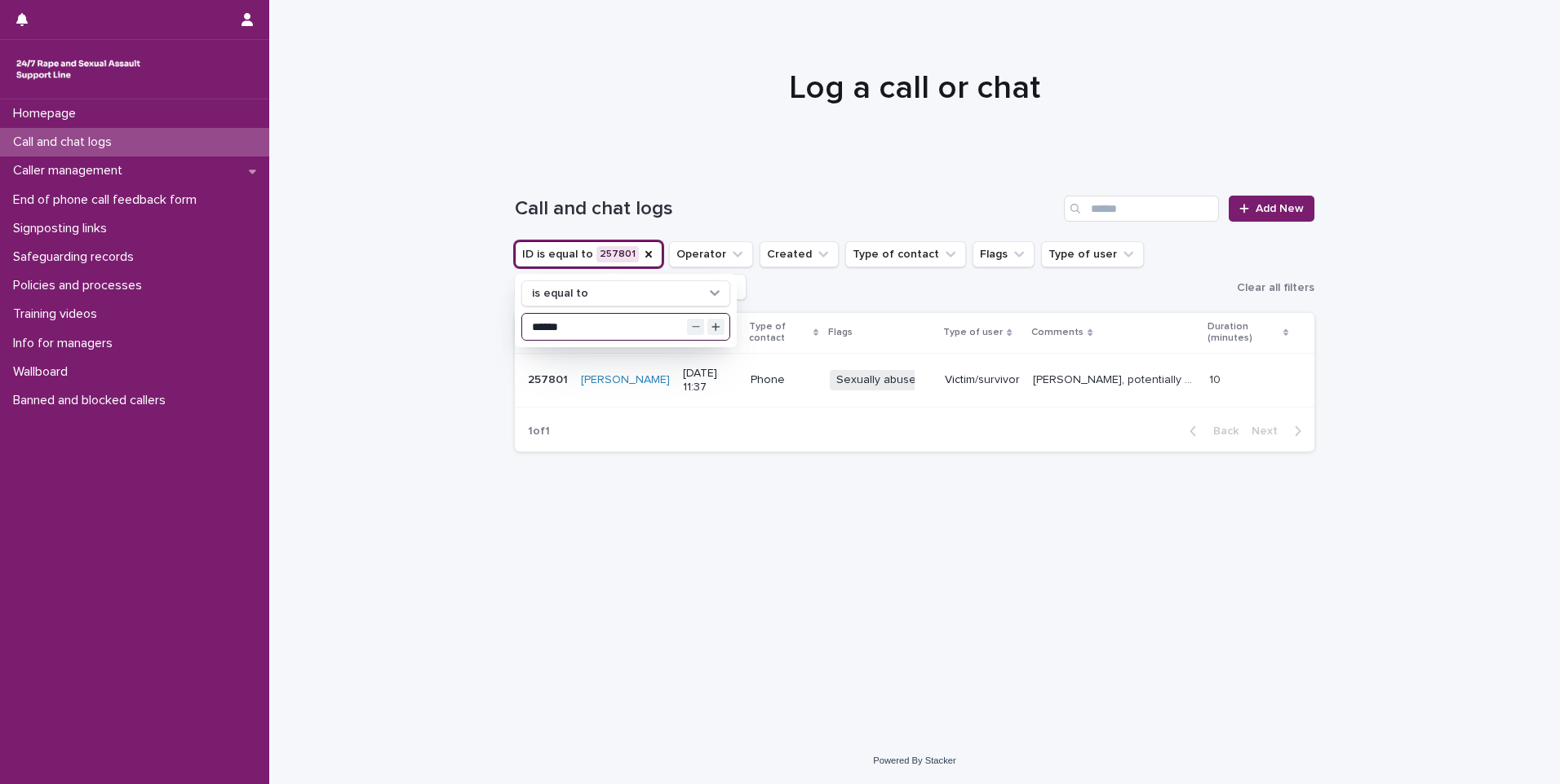
click at [605, 323] on input "******" at bounding box center [625, 326] width 207 height 26
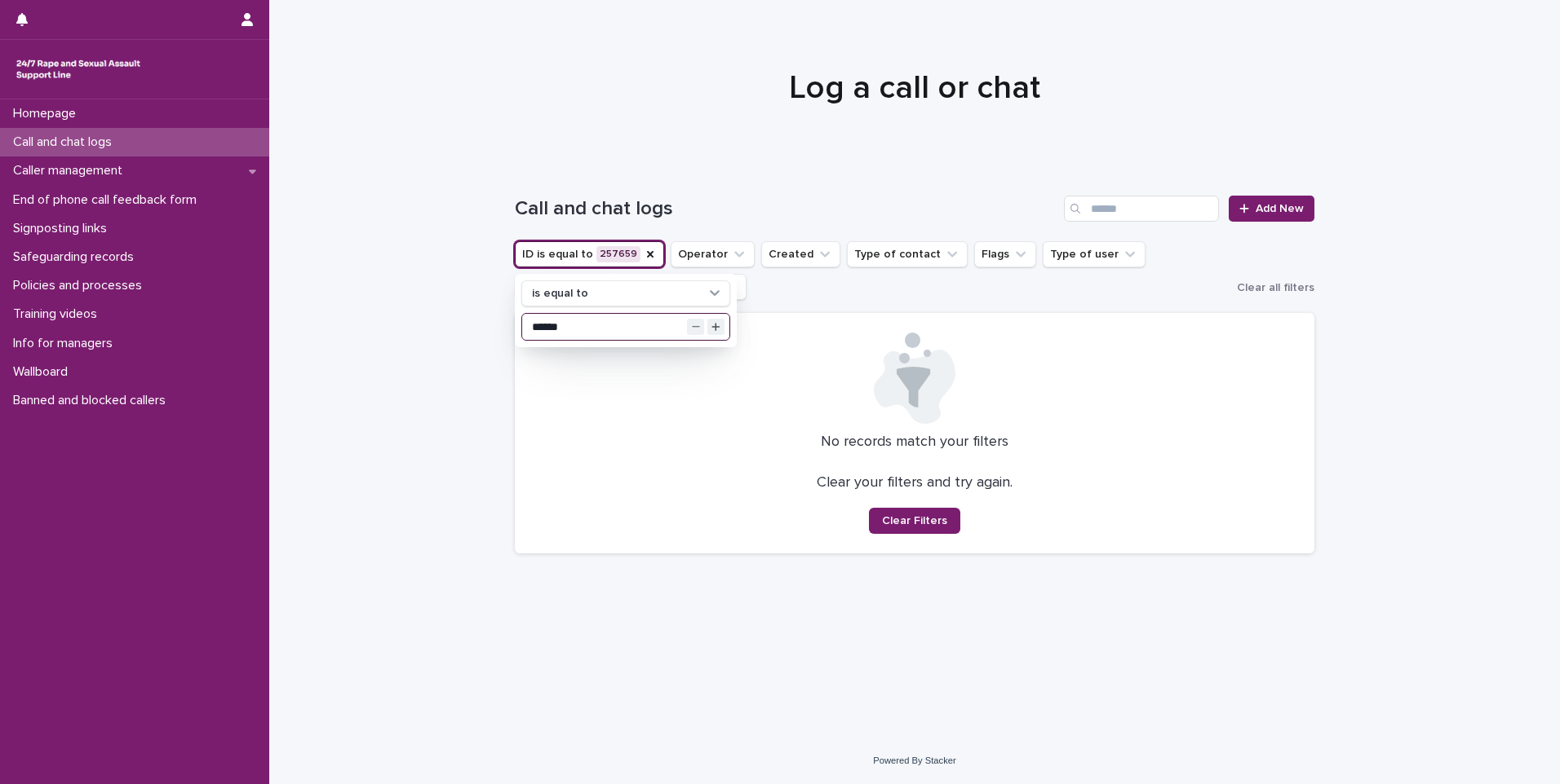
type input "******"
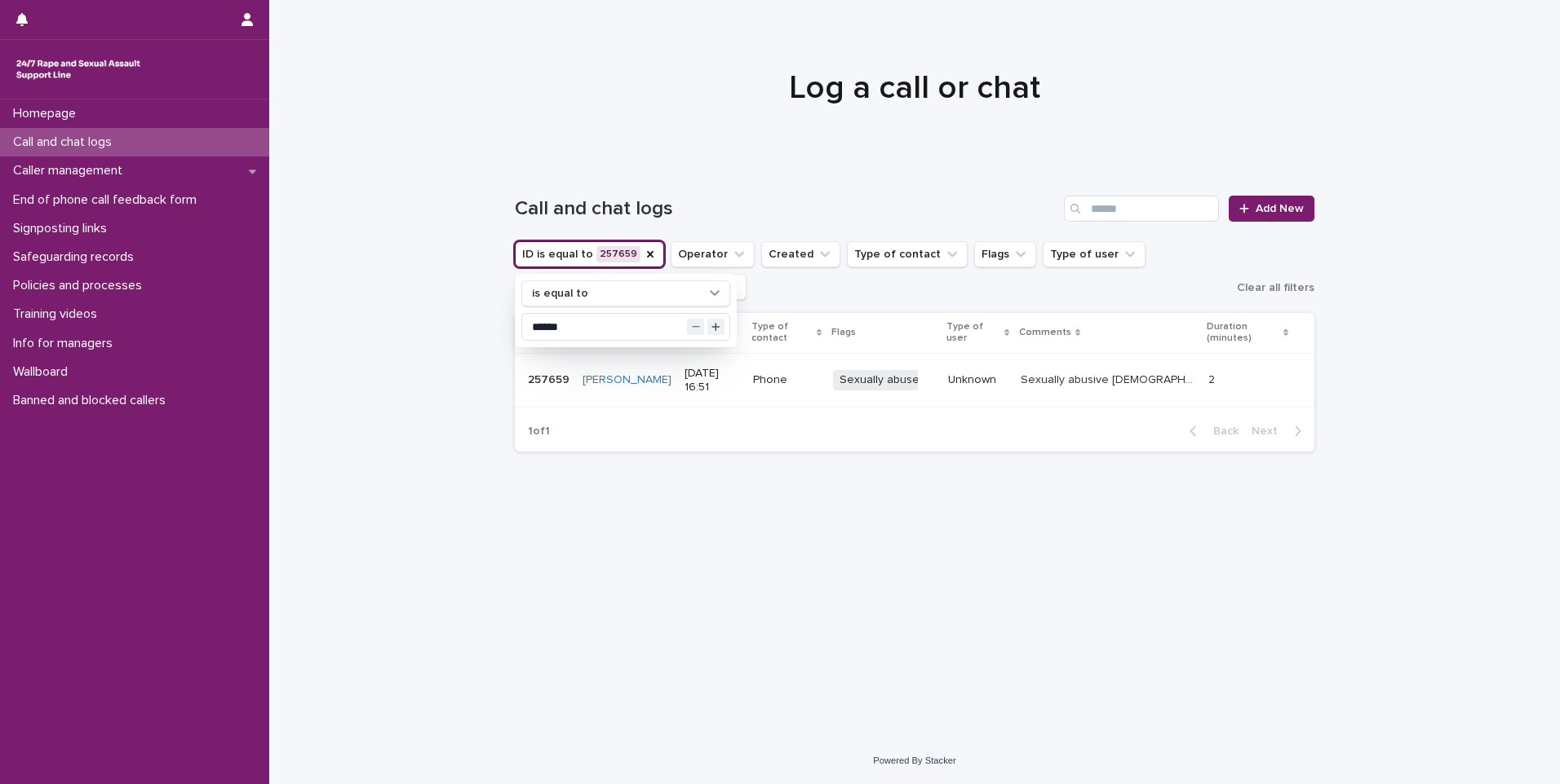
click at [545, 91] on h1 "Log a call or chat" at bounding box center [914, 88] width 799 height 40
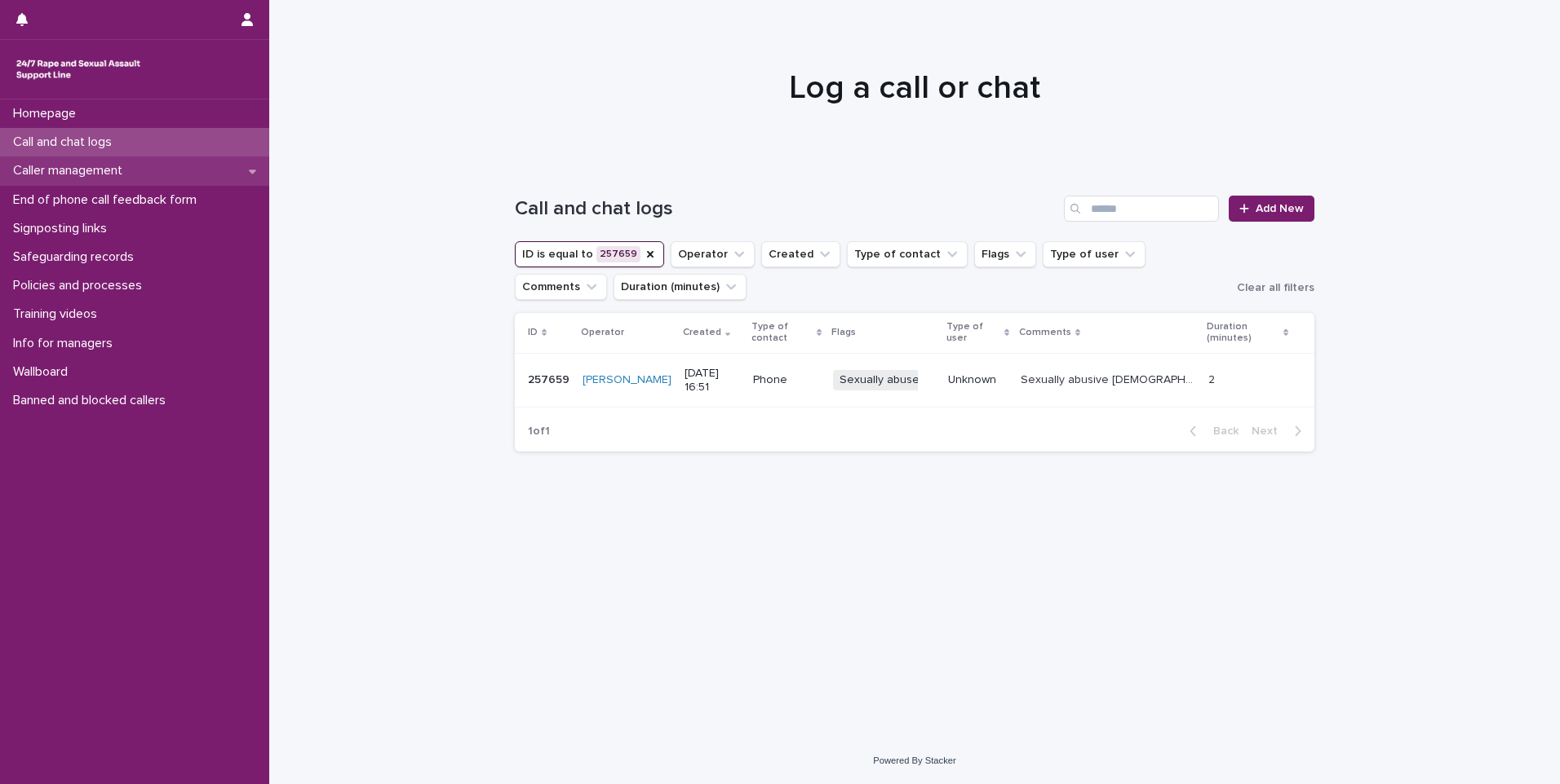
click at [174, 173] on div "Caller management" at bounding box center [135, 170] width 269 height 29
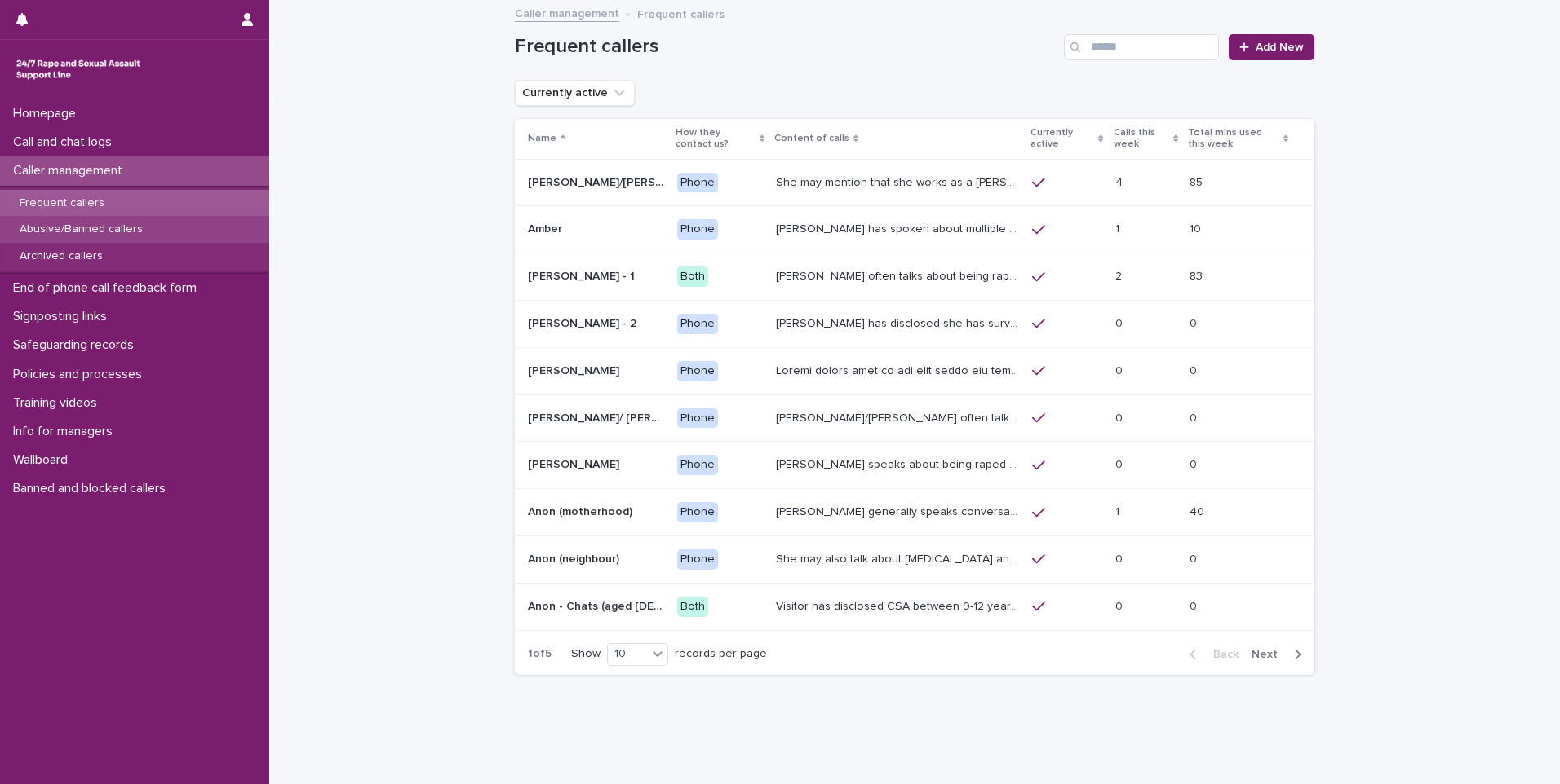
click at [81, 226] on p "Abusive/Banned callers" at bounding box center [81, 229] width 149 height 14
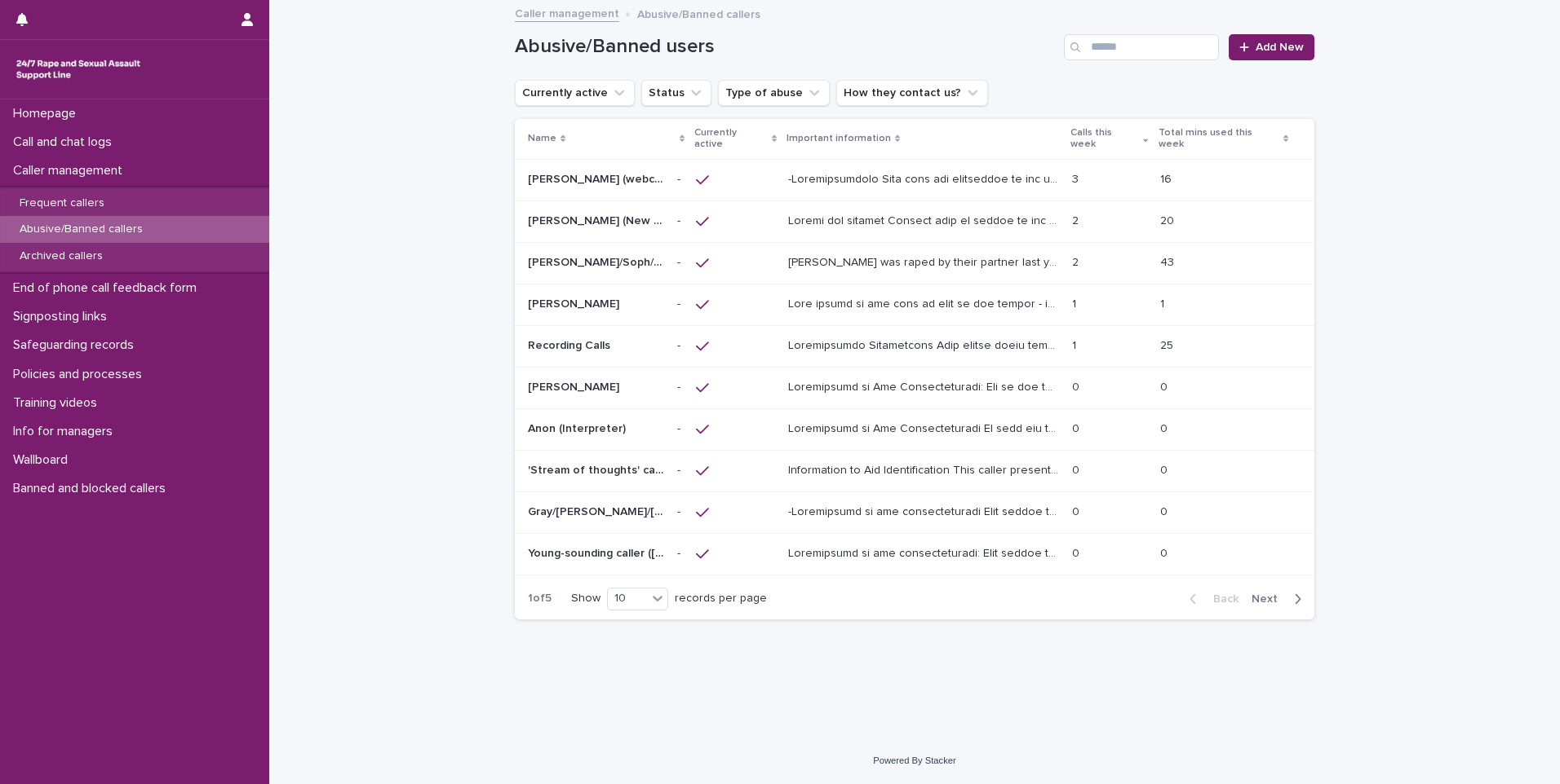
click at [1262, 593] on span "Next" at bounding box center [1269, 599] width 36 height 12
click at [998, 502] on p at bounding box center [925, 510] width 274 height 17
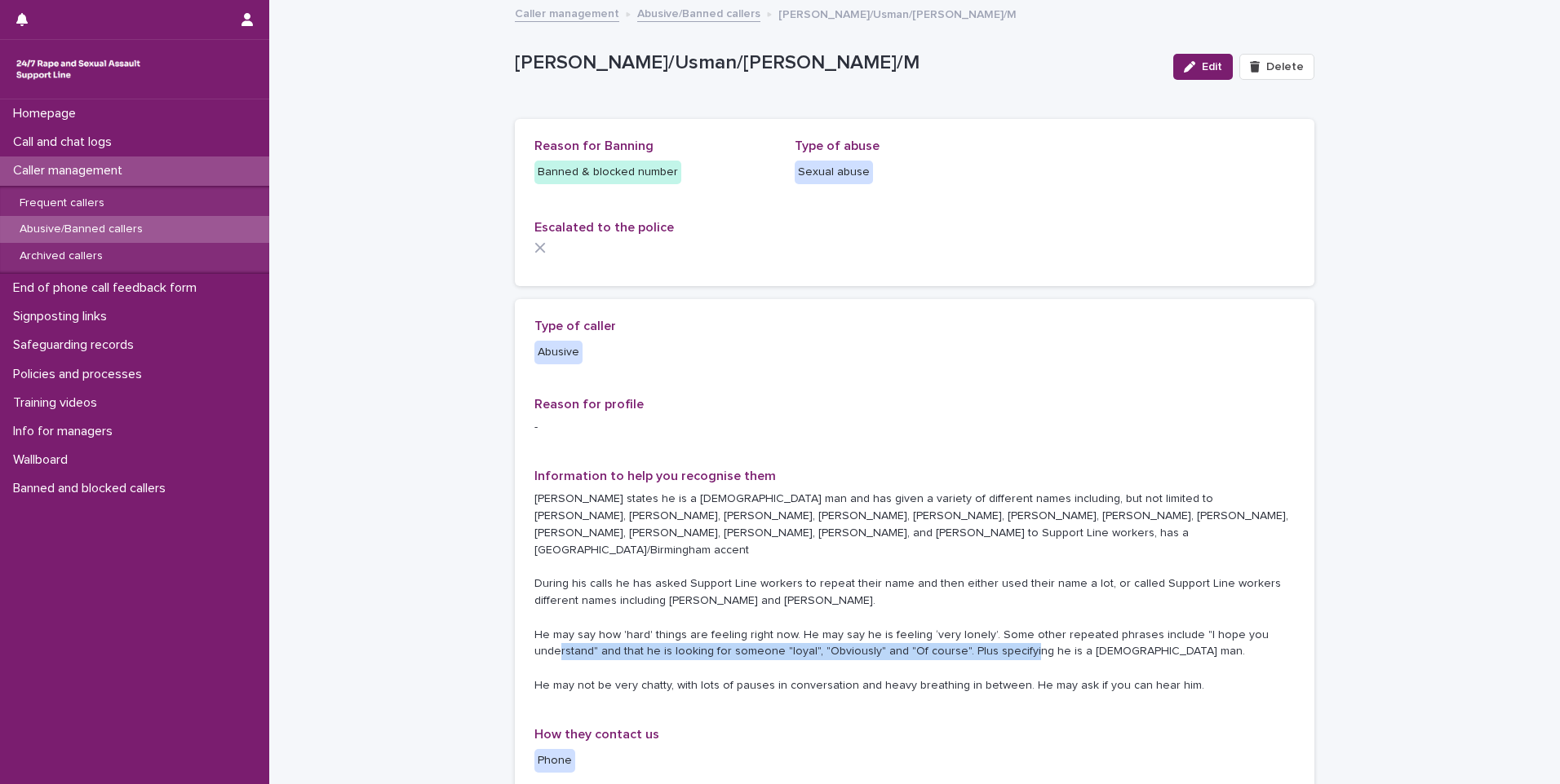
drag, startPoint x: 530, startPoint y: 645, endPoint x: 1003, endPoint y: 651, distance: 473.0
click at [1003, 651] on p "[PERSON_NAME] states he is a [DEMOGRAPHIC_DATA] man and has given a variety of …" at bounding box center [914, 592] width 760 height 204
copy p "He may not be very chatty, with lots of pauses in conversation and heavy breath…"
click at [993, 95] on div "[PERSON_NAME]/[PERSON_NAME]/[PERSON_NAME]/M Edit Delete" at bounding box center [914, 67] width 799 height 65
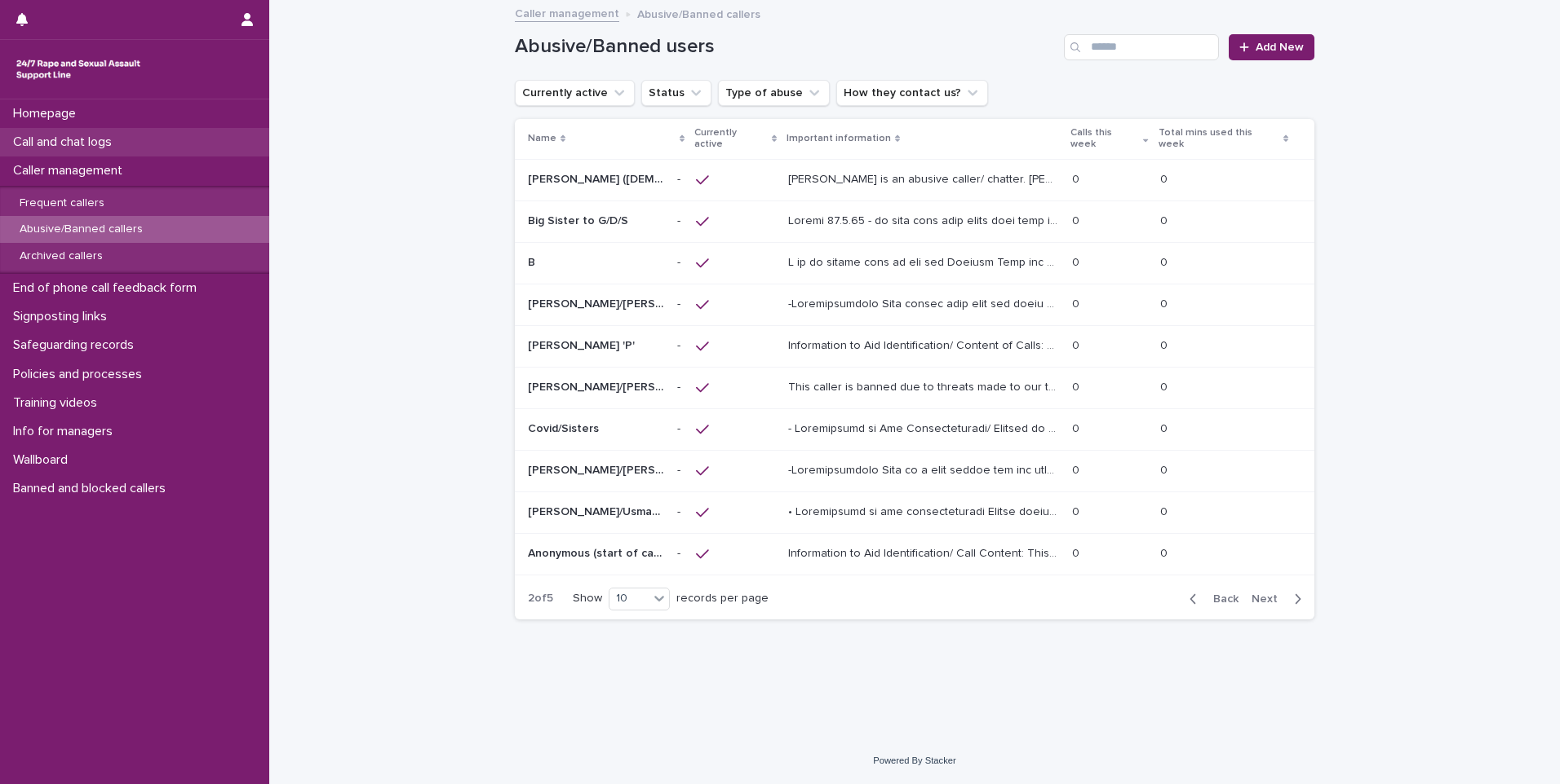
click at [19, 155] on div "Call and chat logs" at bounding box center [135, 141] width 269 height 29
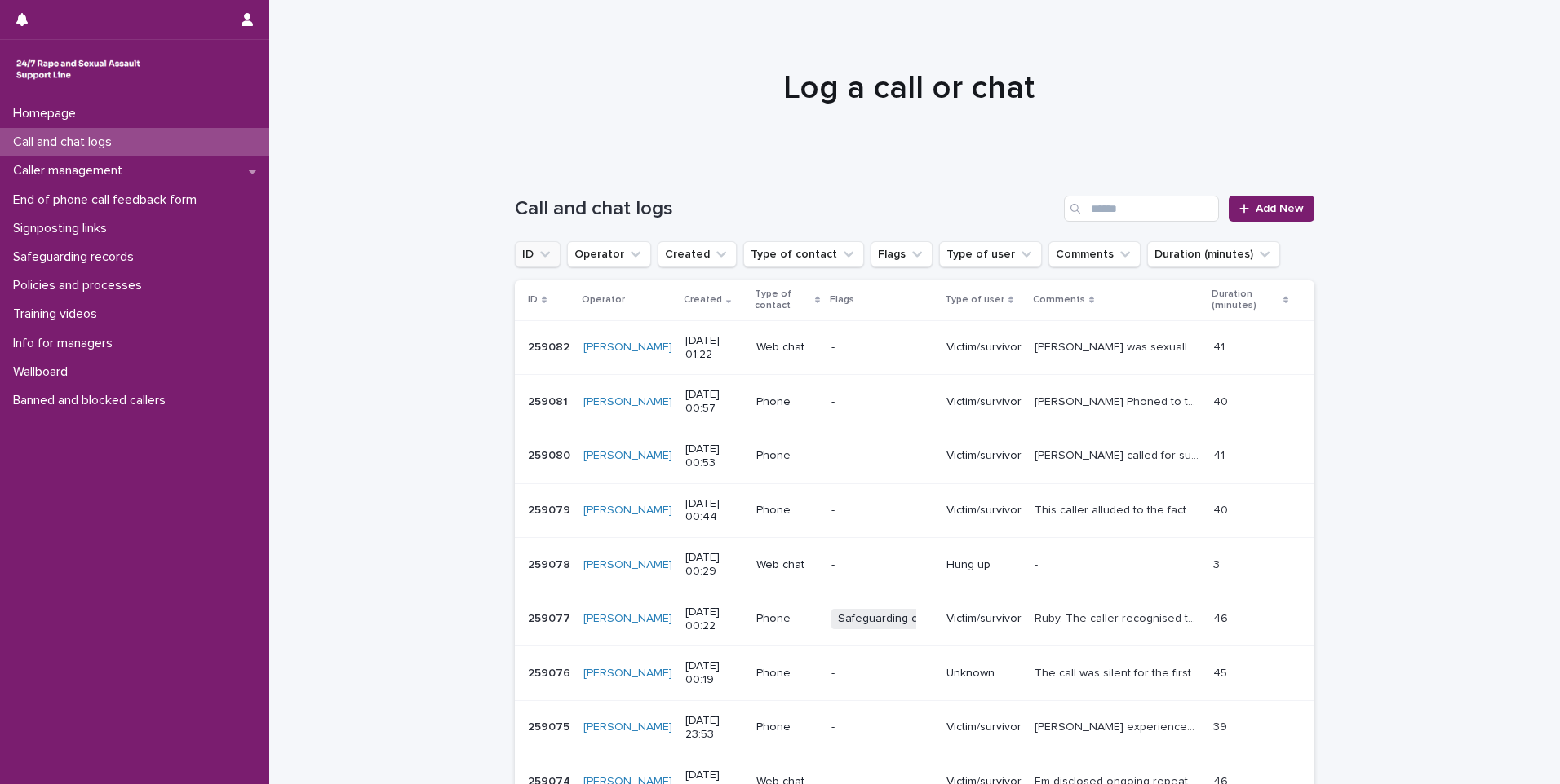
click at [547, 255] on button "ID" at bounding box center [537, 254] width 46 height 26
click at [556, 327] on input "text" at bounding box center [625, 326] width 207 height 26
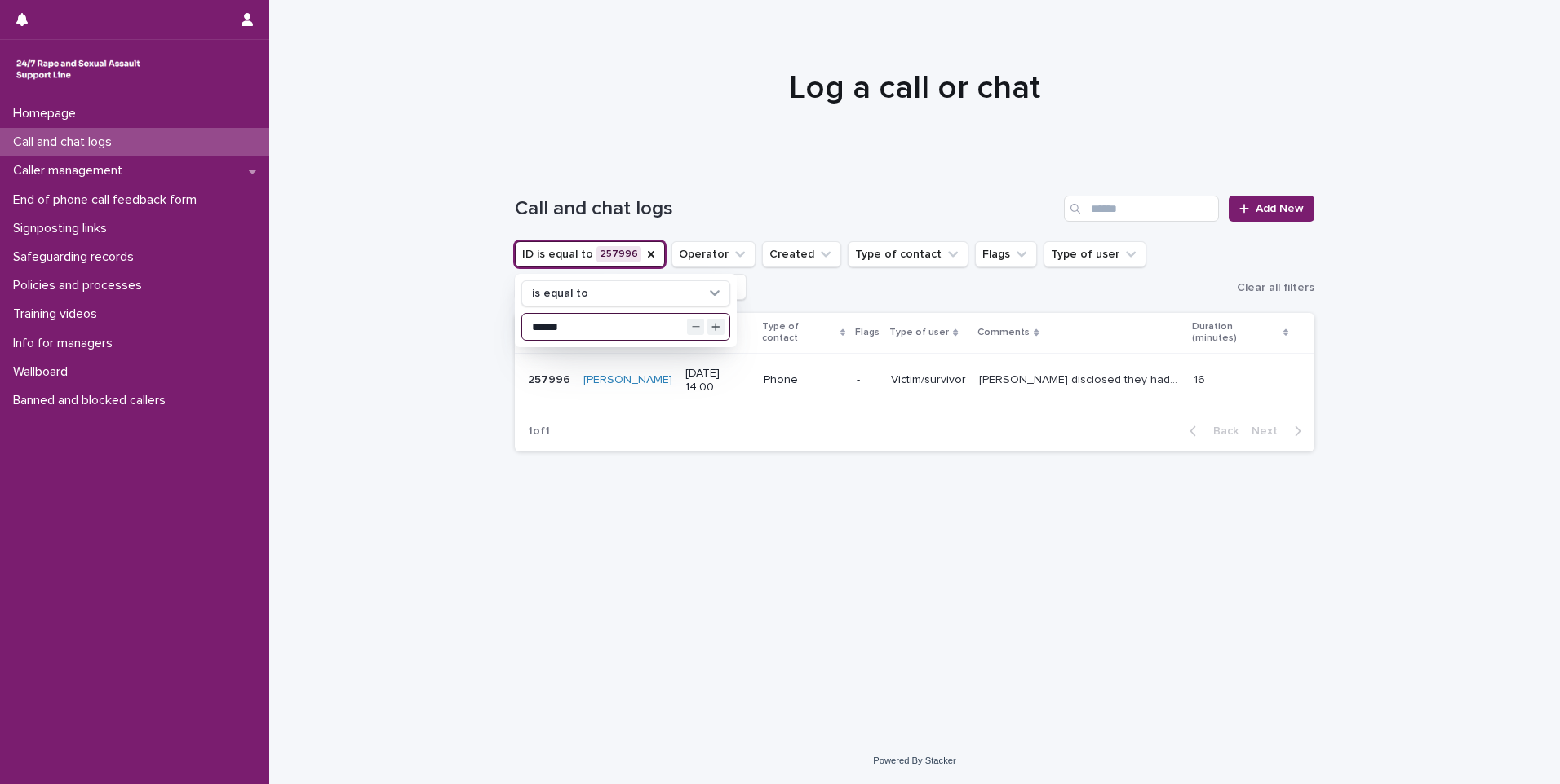
type input "******"
click at [742, 73] on h1 "Log a call or chat" at bounding box center [914, 88] width 799 height 40
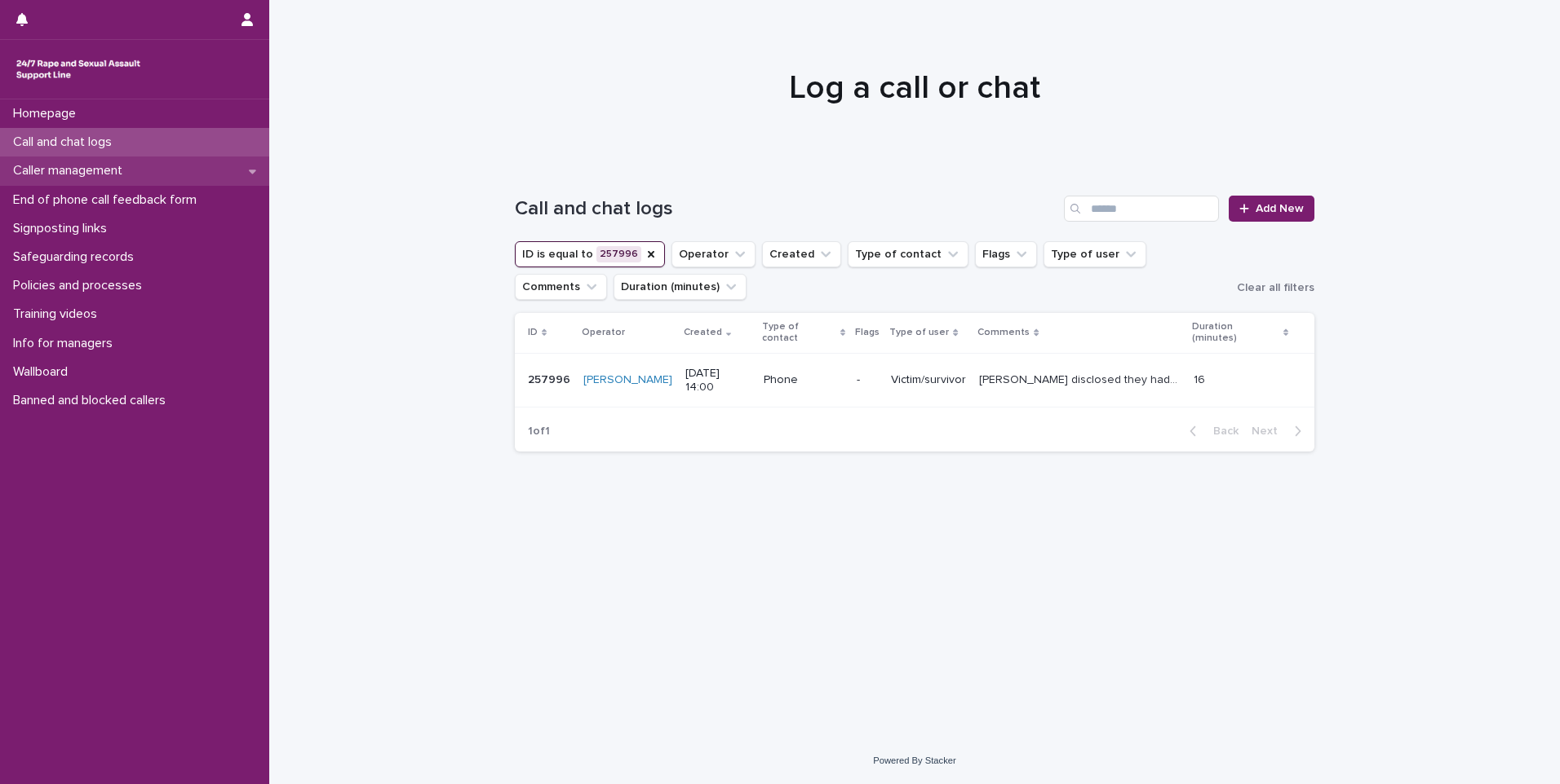
click at [77, 170] on p "Caller management" at bounding box center [71, 171] width 129 height 16
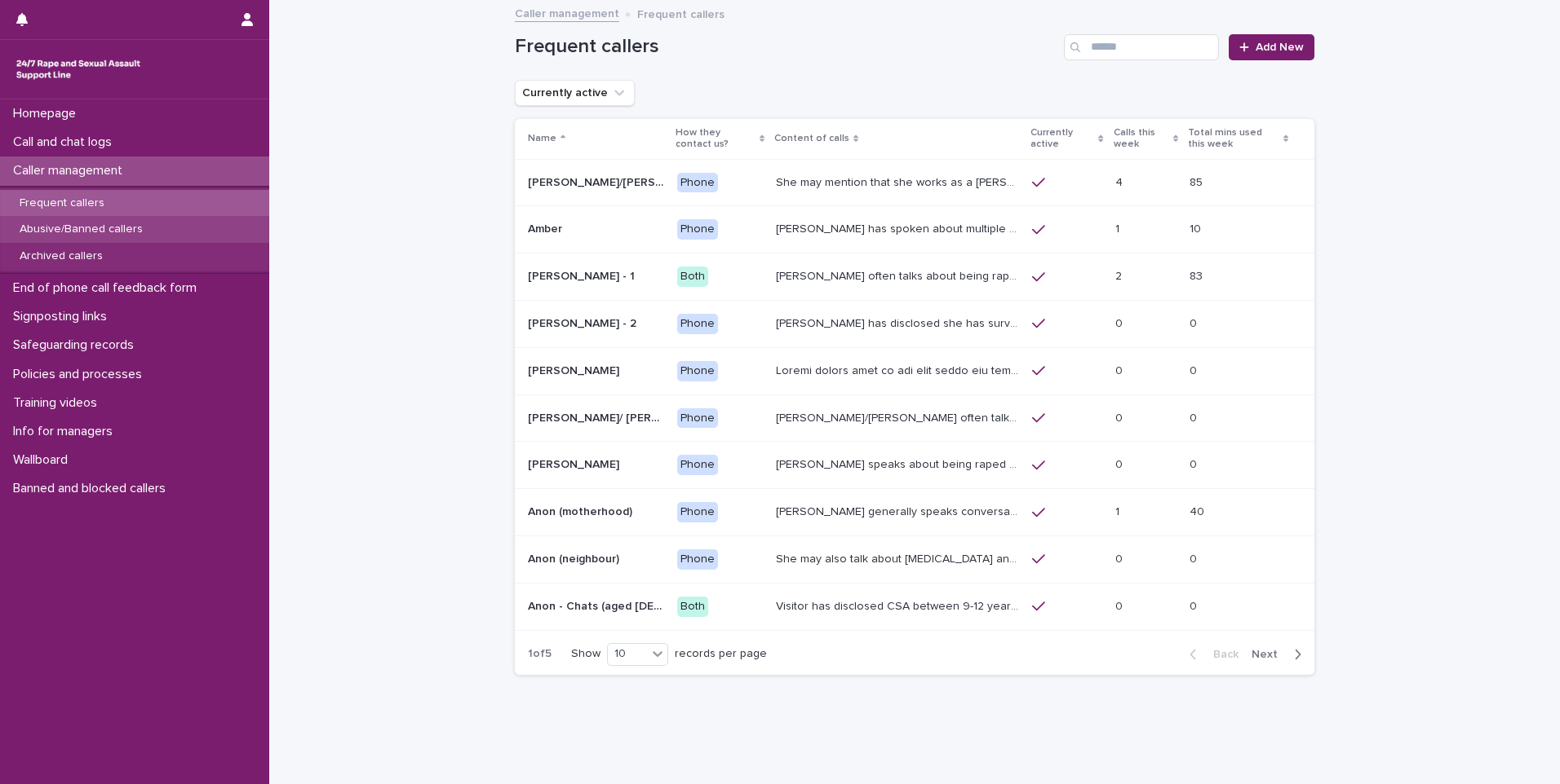
click at [67, 225] on p "Abusive/Banned callers" at bounding box center [81, 229] width 149 height 14
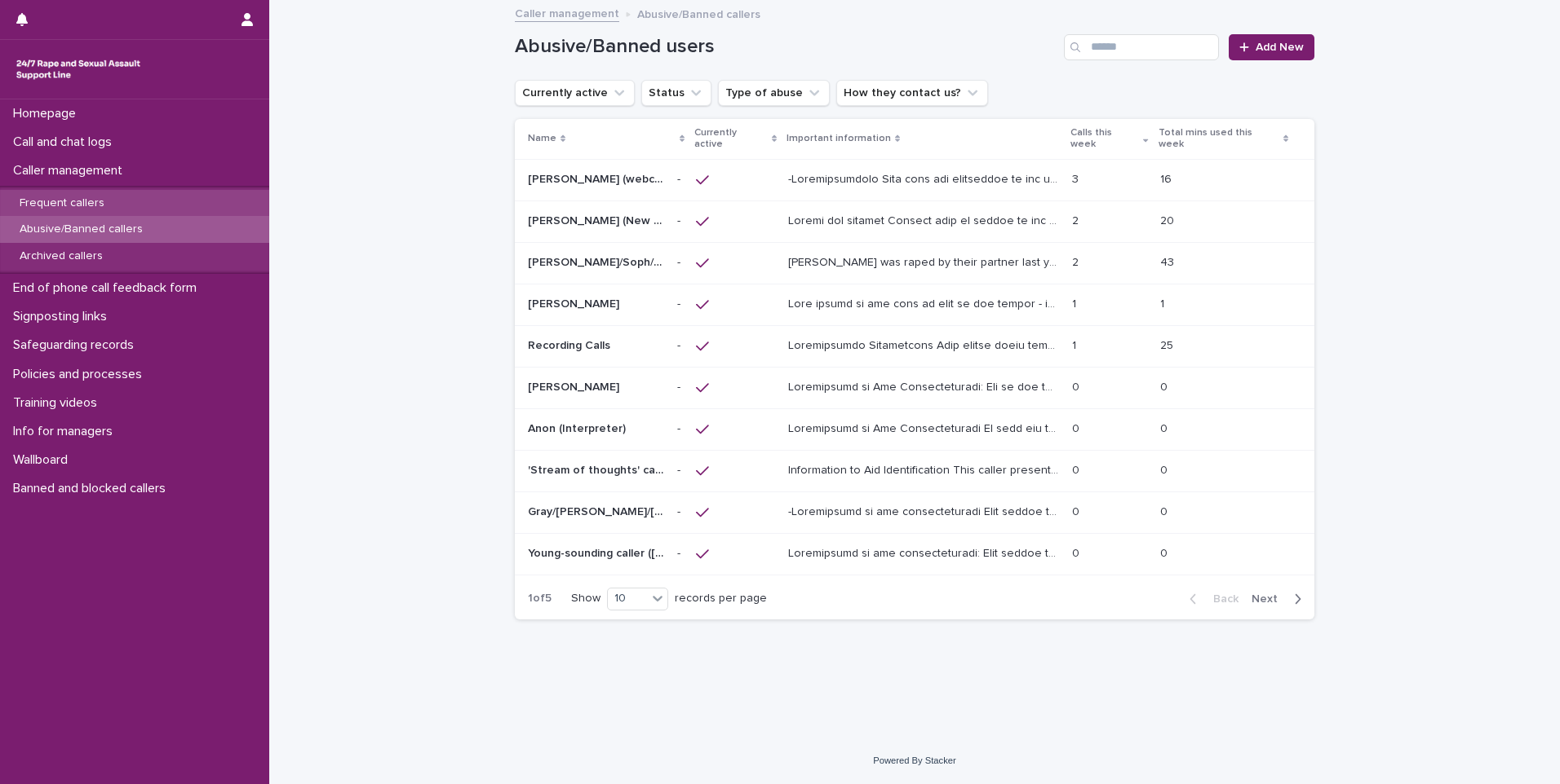
click at [79, 210] on p "Frequent callers" at bounding box center [62, 204] width 111 height 14
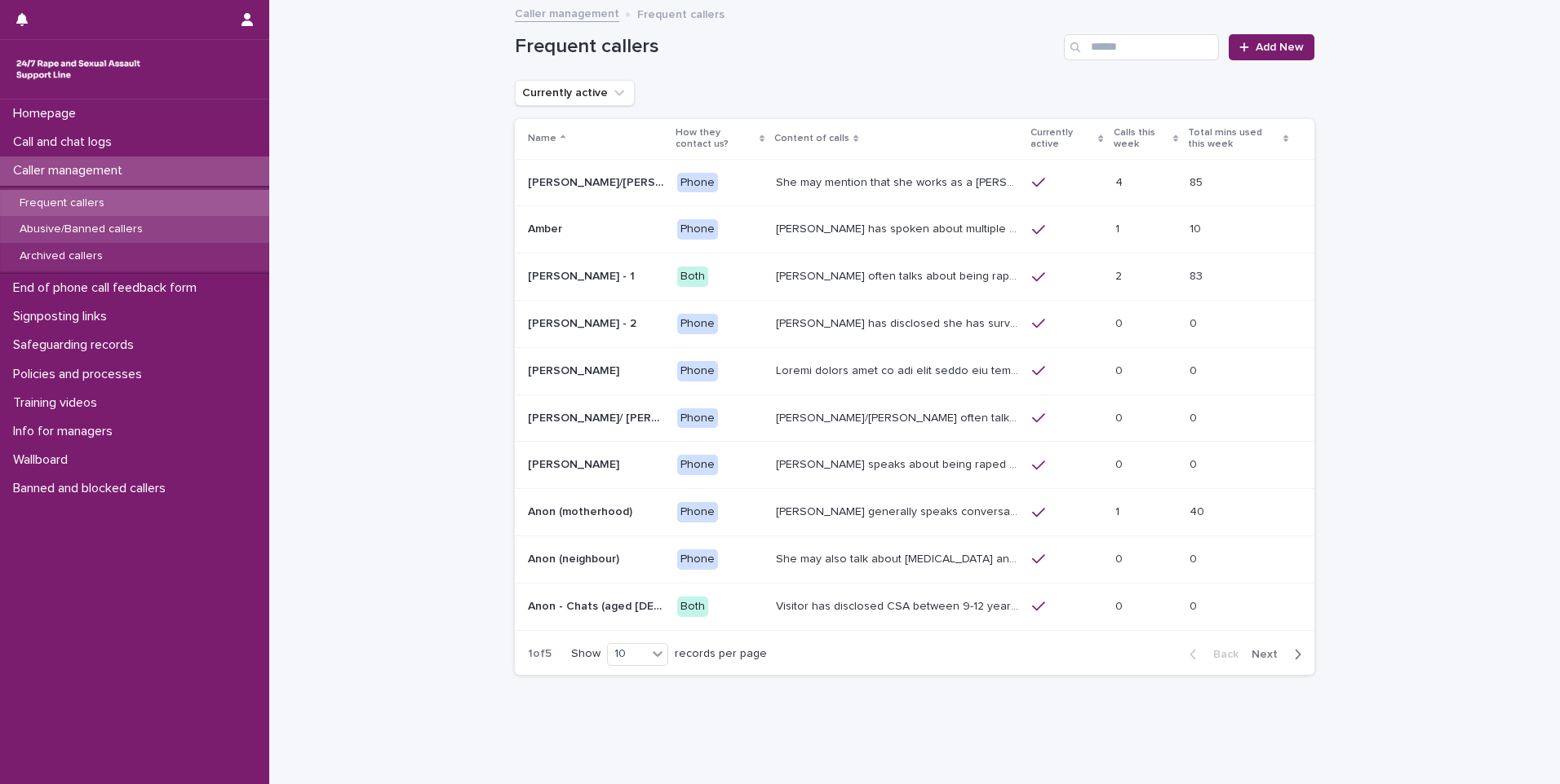
click at [86, 222] on p "Abusive/Banned callers" at bounding box center [81, 229] width 149 height 14
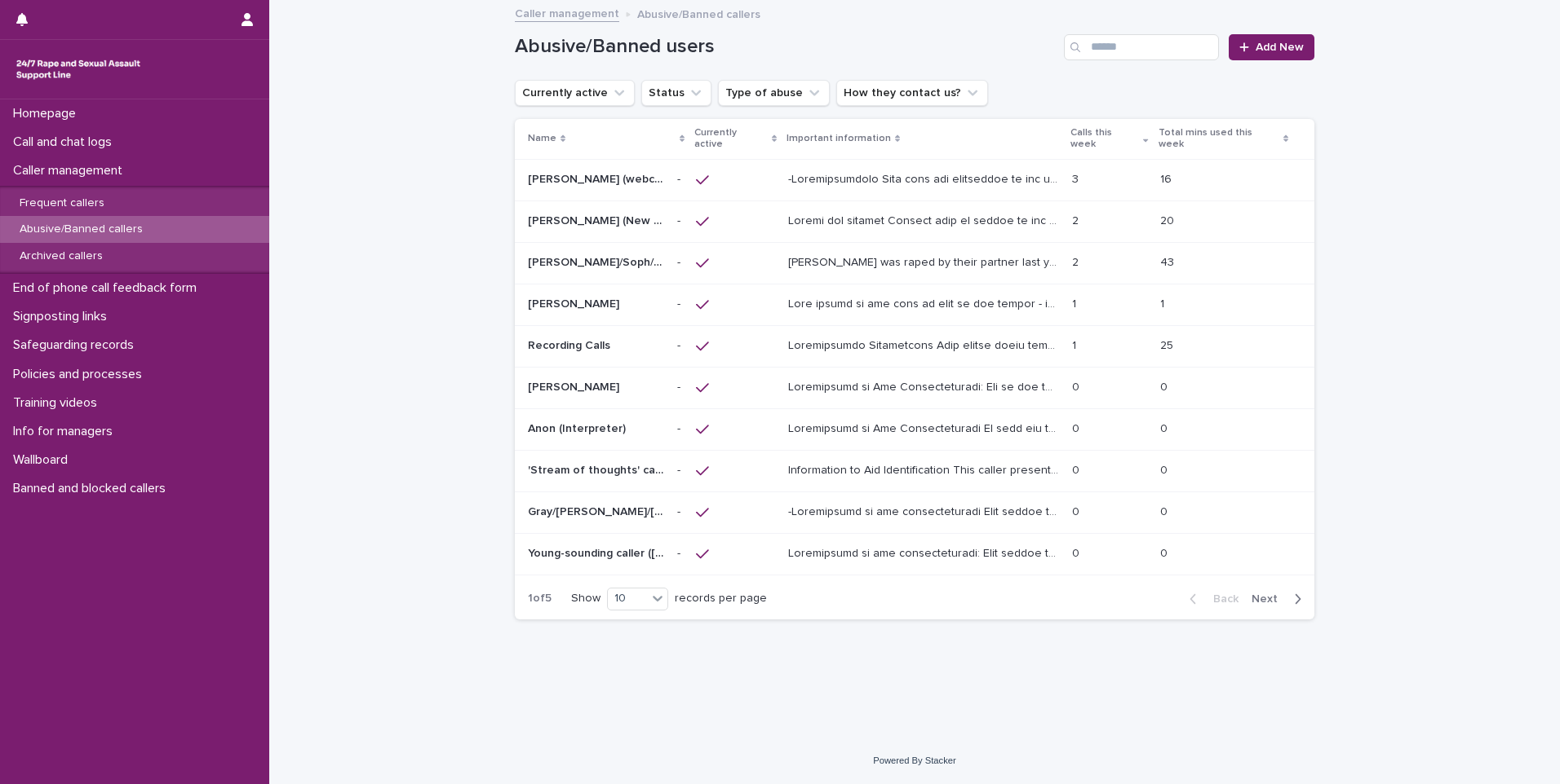
click at [86, 222] on p "Abusive/Banned callers" at bounding box center [81, 229] width 149 height 14
click at [1263, 593] on span "Next" at bounding box center [1269, 599] width 36 height 12
click at [1028, 502] on p at bounding box center [925, 510] width 274 height 17
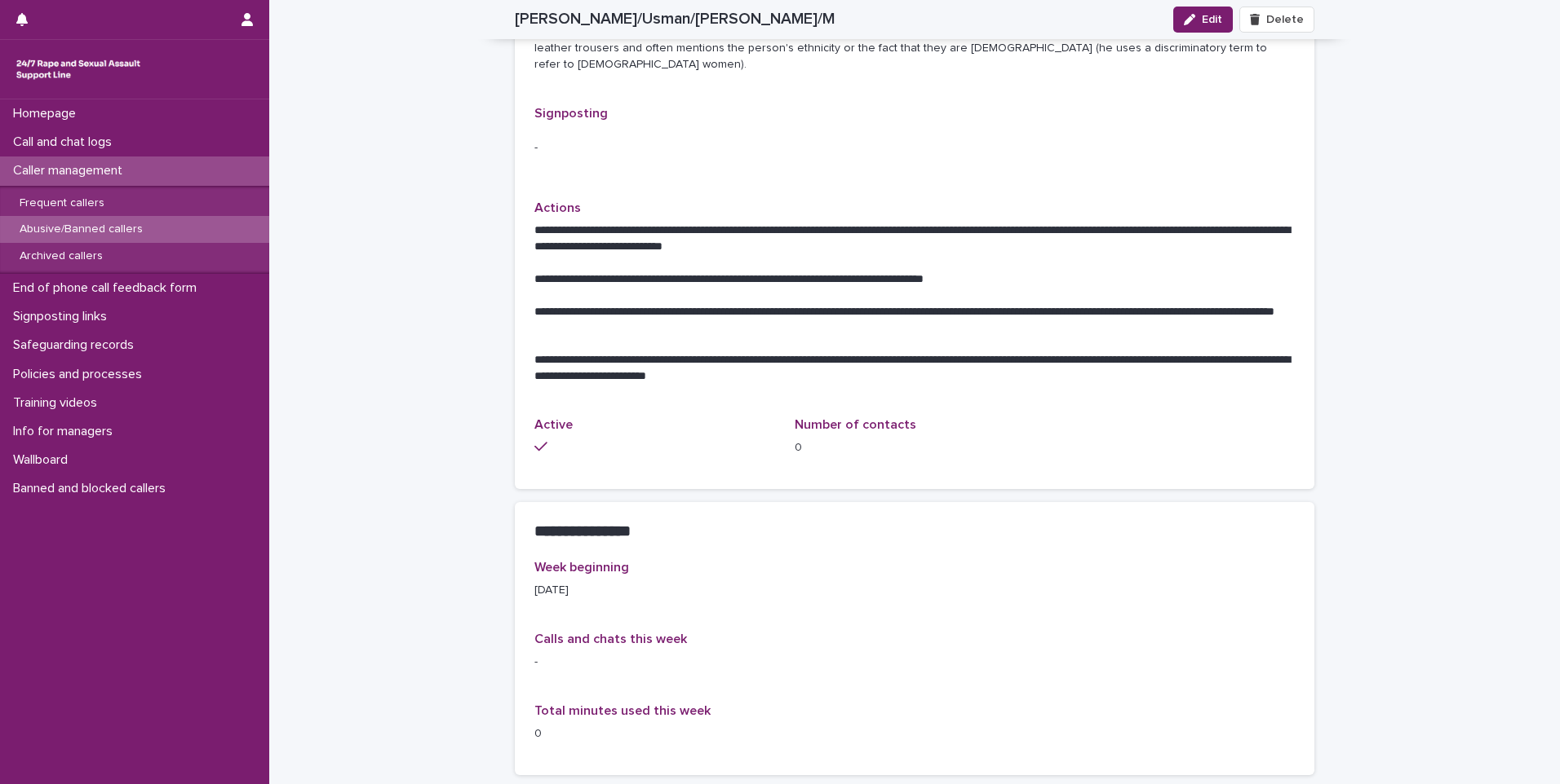
scroll to position [897, 0]
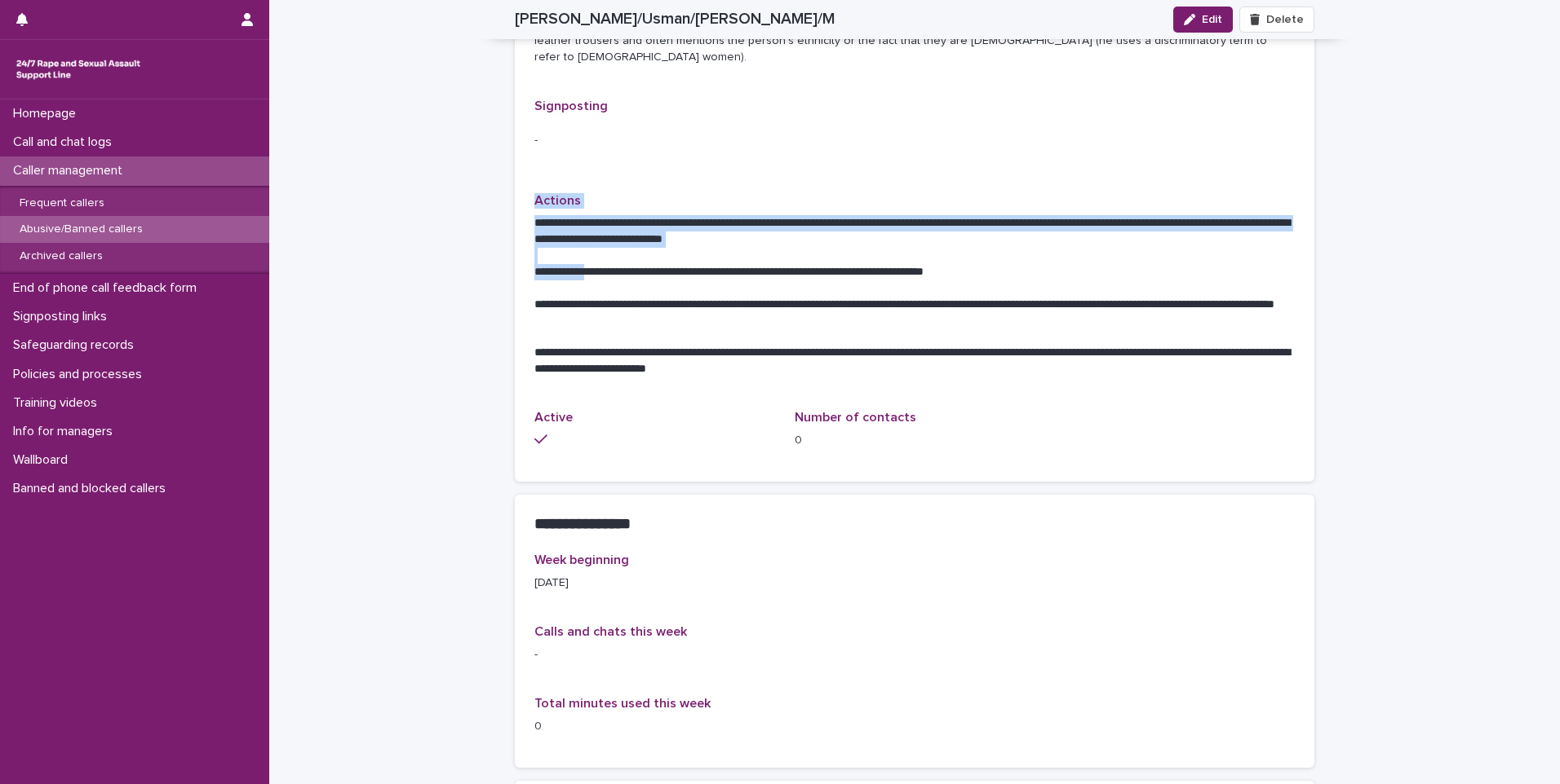
drag, startPoint x: 532, startPoint y: 160, endPoint x: 593, endPoint y: 214, distance: 81.5
click at [593, 214] on div "**********" at bounding box center [914, 292] width 760 height 198
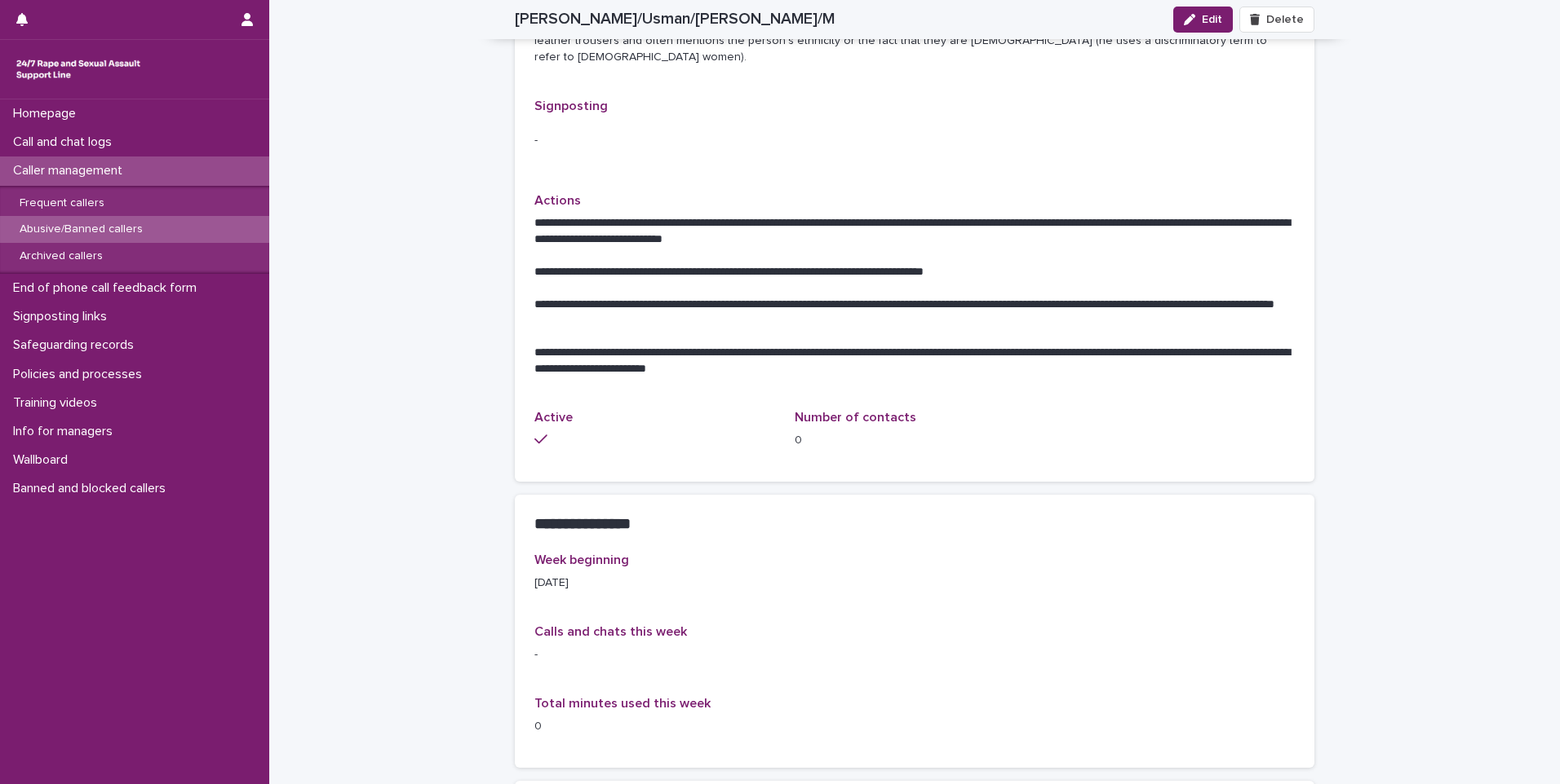
drag, startPoint x: 593, startPoint y: 214, endPoint x: 582, endPoint y: 123, distance: 91.7
click at [582, 123] on div "Signposting -" at bounding box center [914, 136] width 760 height 75
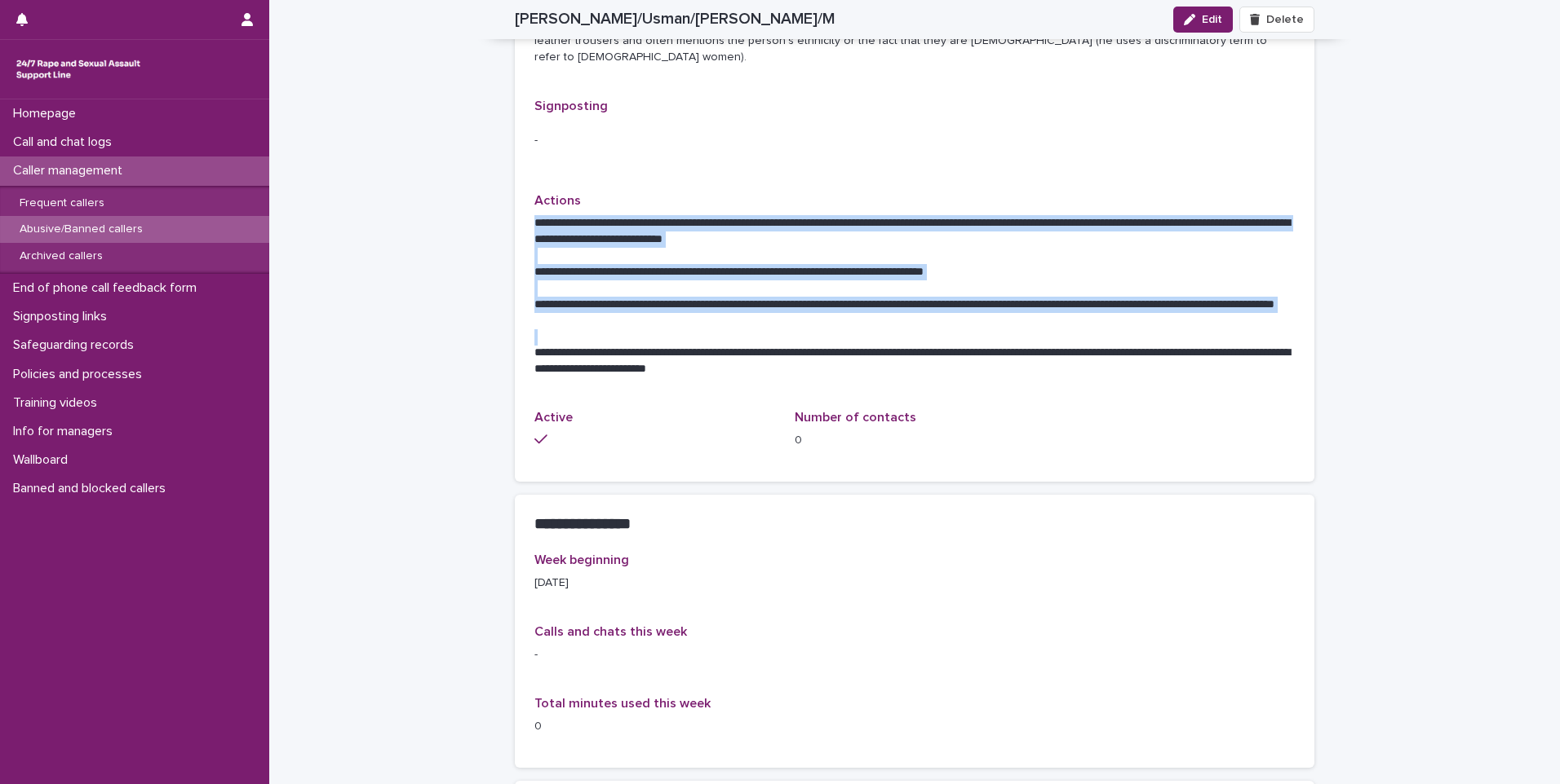
drag, startPoint x: 527, startPoint y: 170, endPoint x: 703, endPoint y: 281, distance: 208.1
copy div "**********"
click at [107, 352] on p "Safeguarding records" at bounding box center [77, 345] width 140 height 16
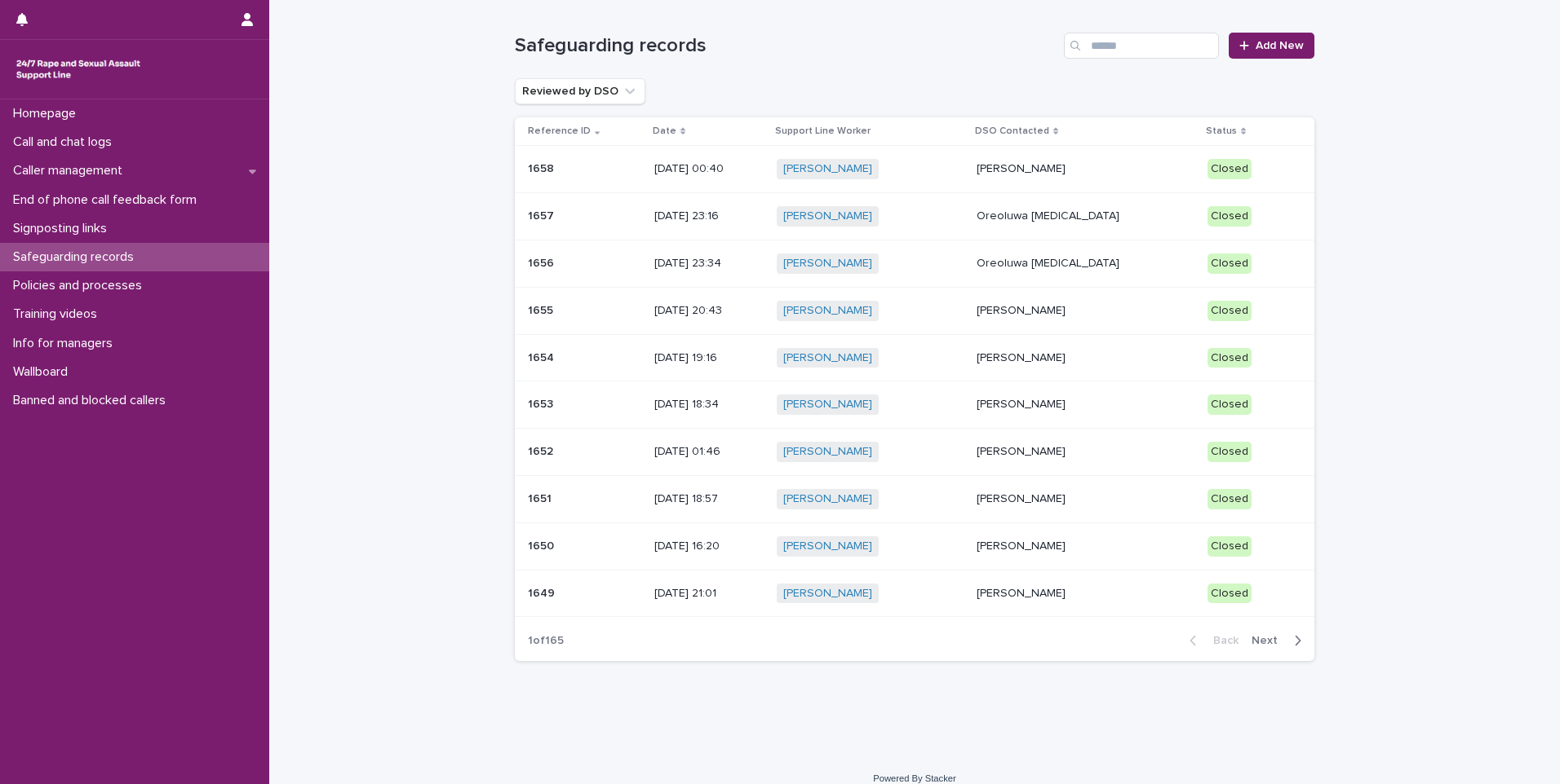
scroll to position [18, 0]
